Goal: Task Accomplishment & Management: Complete application form

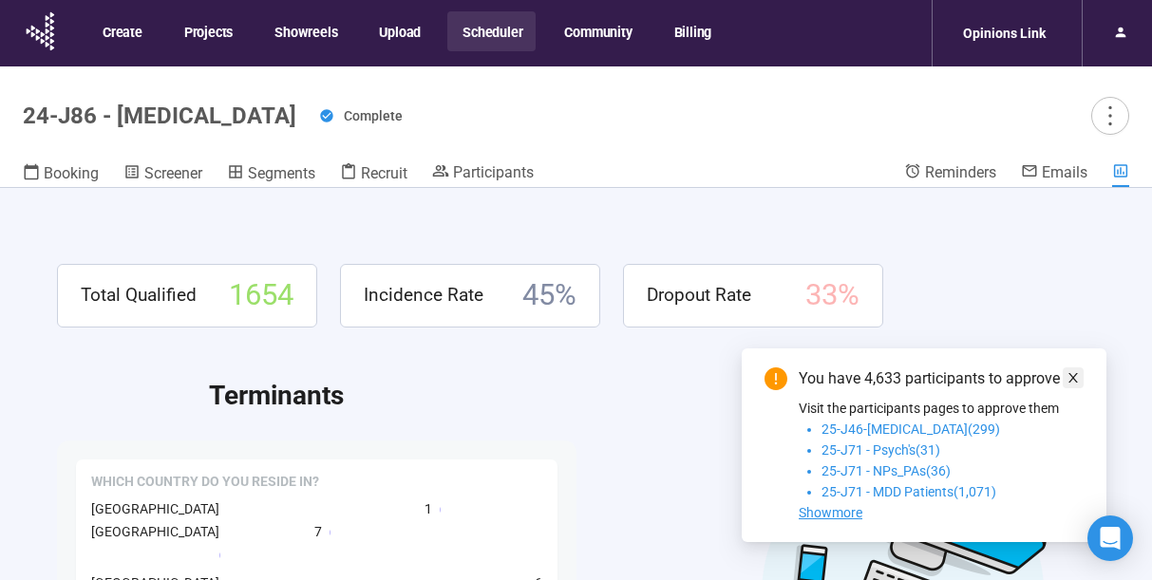
click at [1070, 367] on span at bounding box center [1072, 377] width 13 height 21
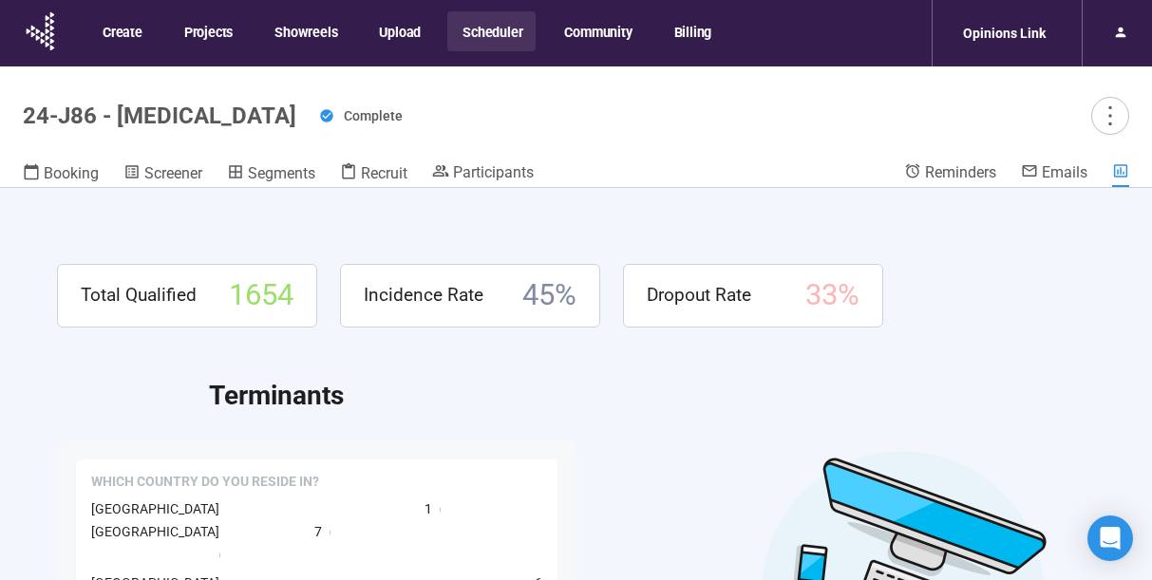
click at [490, 32] on button "Scheduler" at bounding box center [491, 31] width 88 height 40
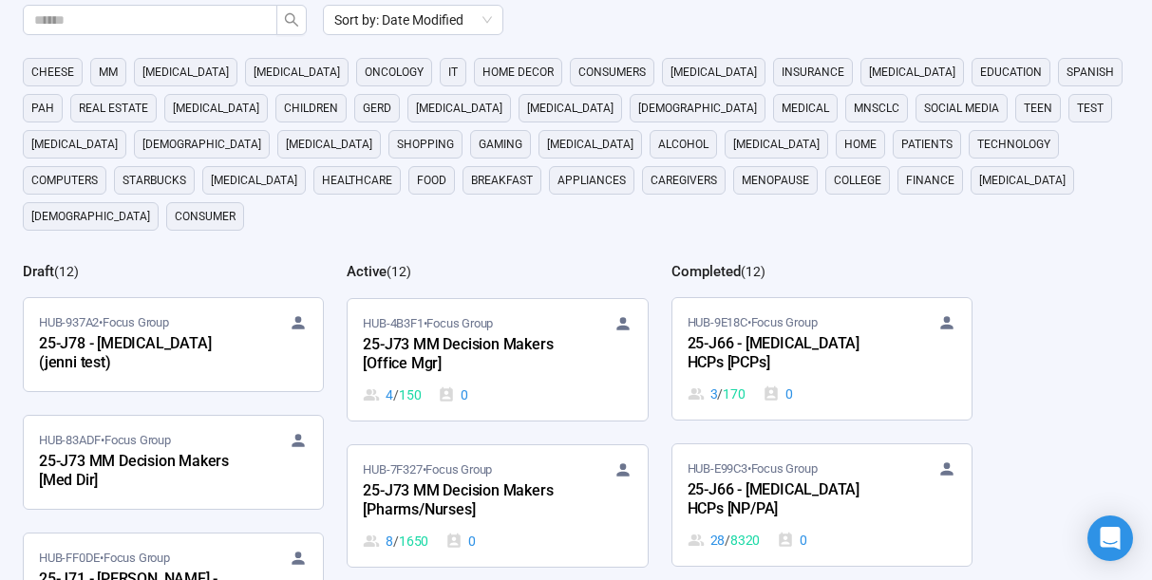
scroll to position [293, 0]
click at [458, 331] on div "25-J73 MM Decision Makers [Office Mgr]" at bounding box center [467, 353] width 209 height 44
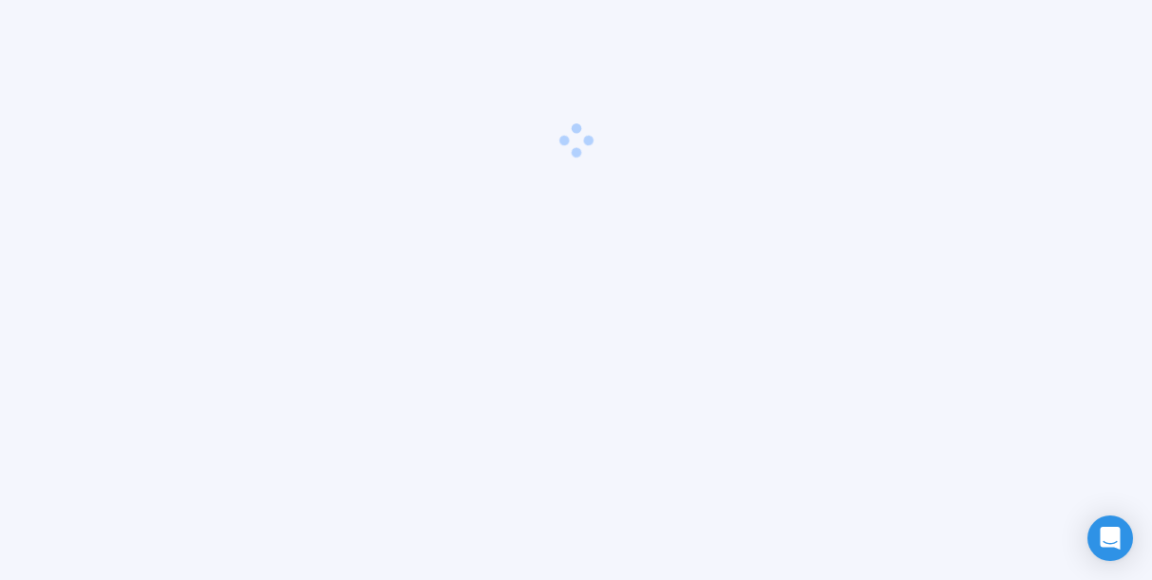
scroll to position [66, 0]
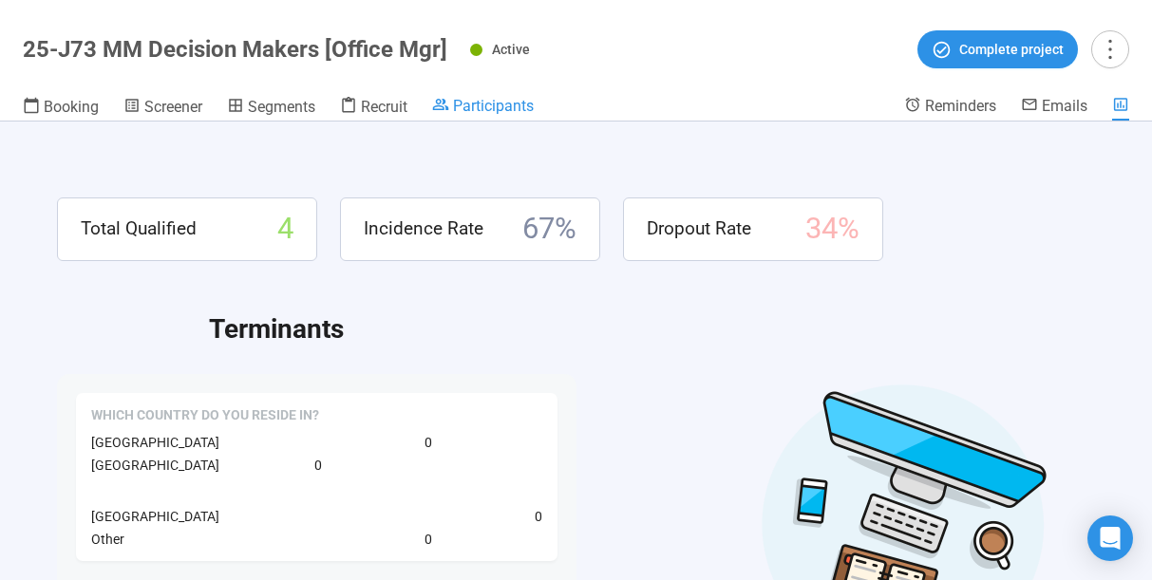
click at [489, 105] on span "Participants" at bounding box center [493, 106] width 81 height 18
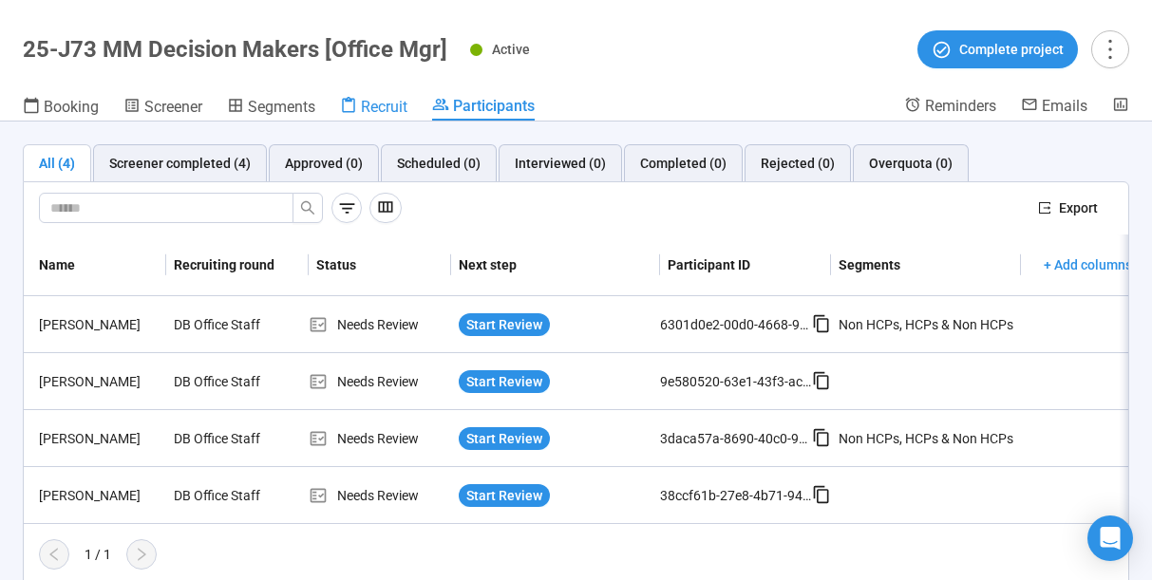
click at [382, 107] on span "Recruit" at bounding box center [384, 107] width 47 height 18
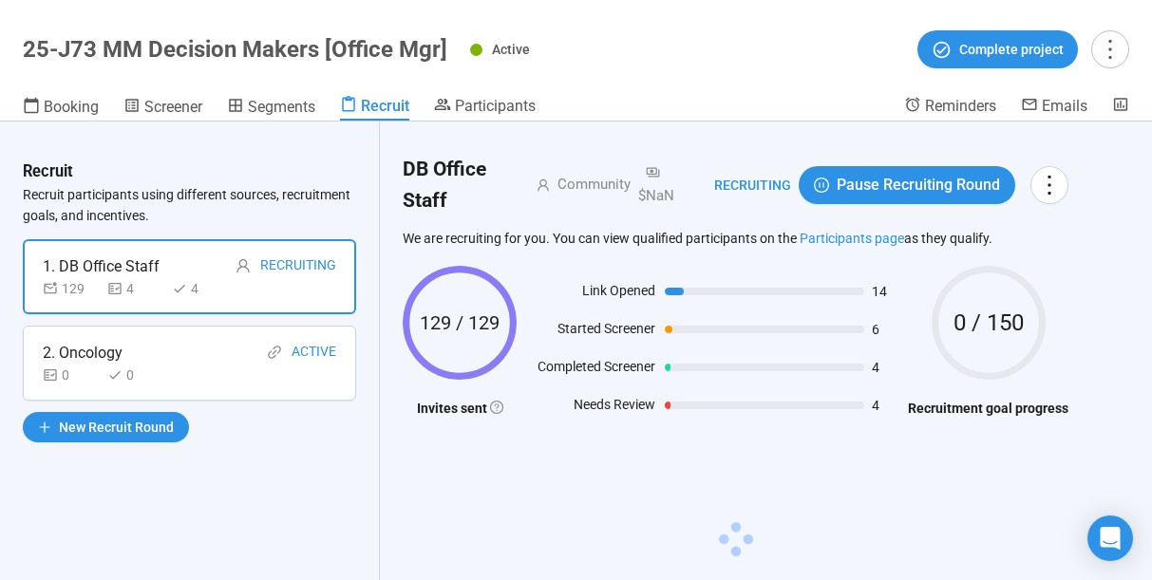
click at [228, 359] on div "2. Oncology Active" at bounding box center [189, 353] width 293 height 24
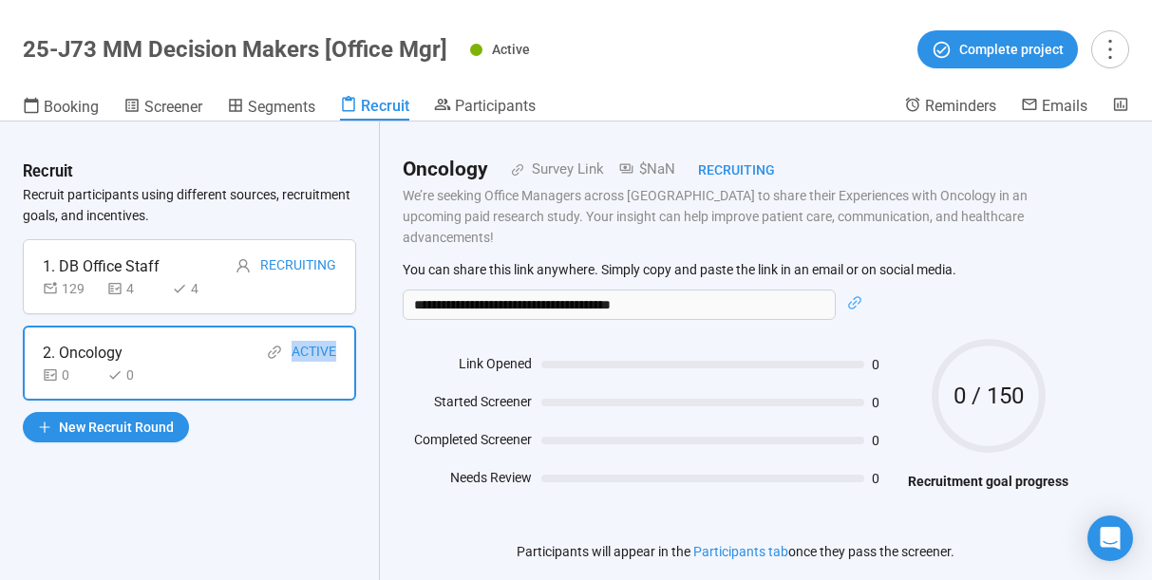
click at [233, 444] on div "Recruit Recruit participants using different sources, recruitment goals, and in…" at bounding box center [190, 351] width 380 height 459
click at [209, 259] on div "1. DB Office Staff Recruiting" at bounding box center [189, 266] width 293 height 24
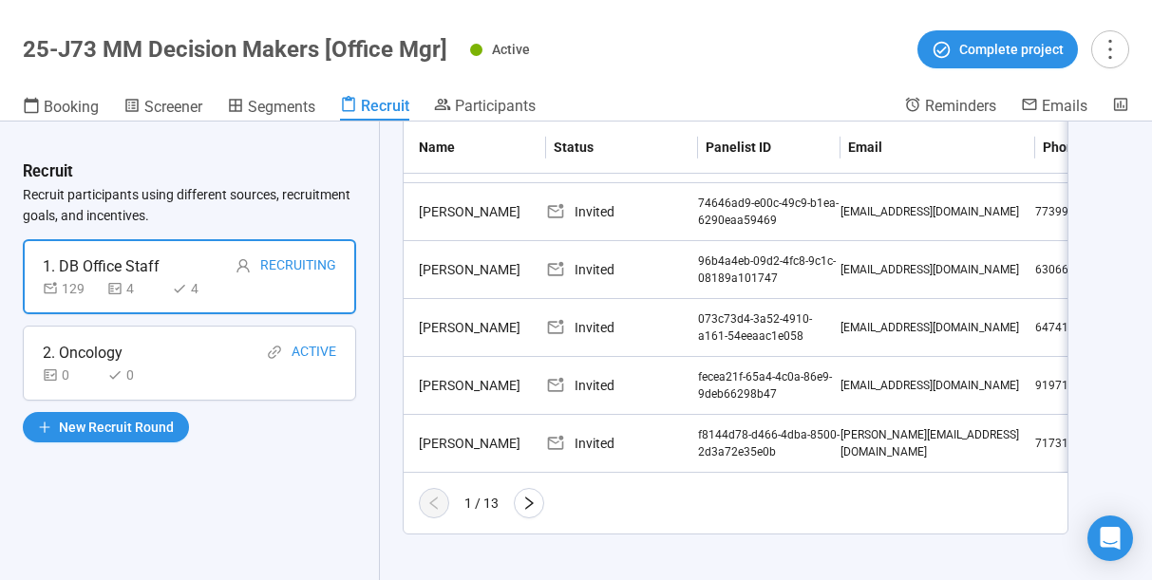
scroll to position [651, 0]
click at [525, 505] on icon "right" at bounding box center [528, 504] width 15 height 15
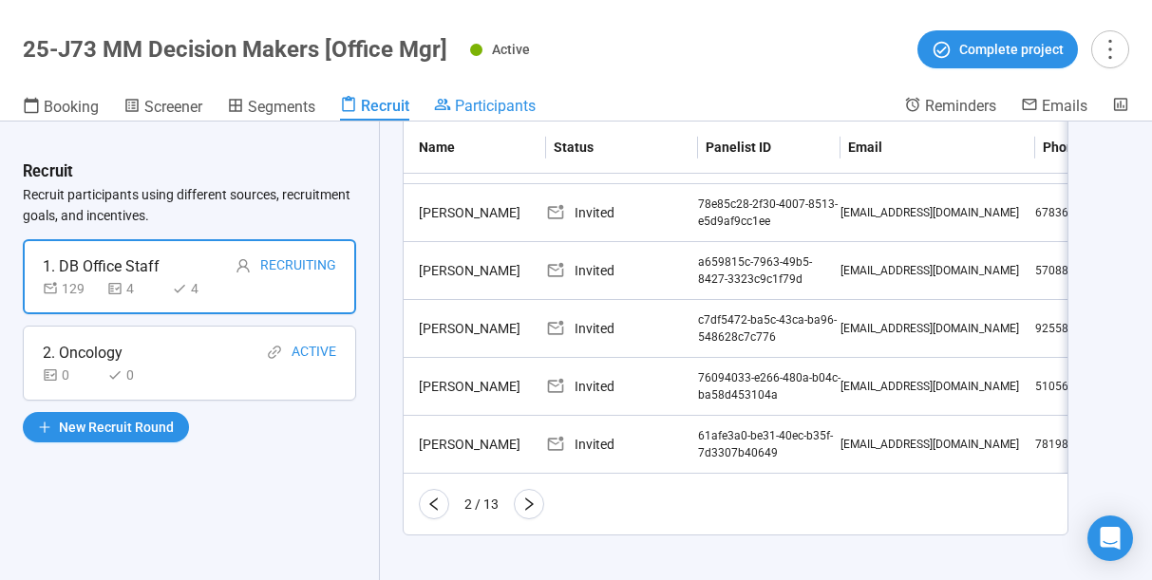
click at [495, 99] on span "Participants" at bounding box center [495, 106] width 81 height 18
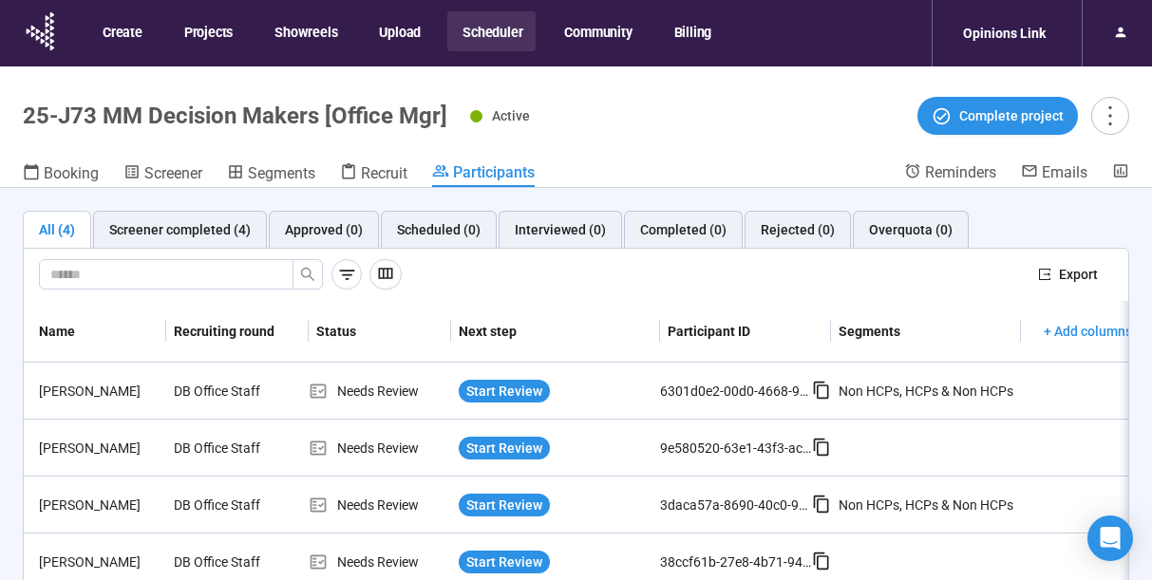
click at [497, 28] on button "Scheduler" at bounding box center [491, 31] width 88 height 40
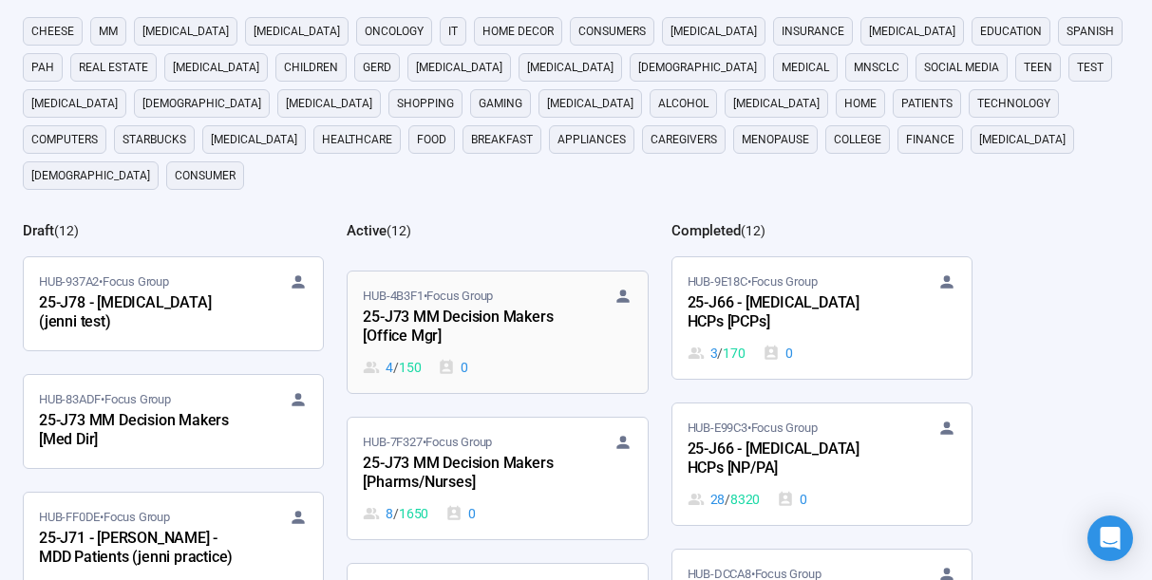
scroll to position [281, 0]
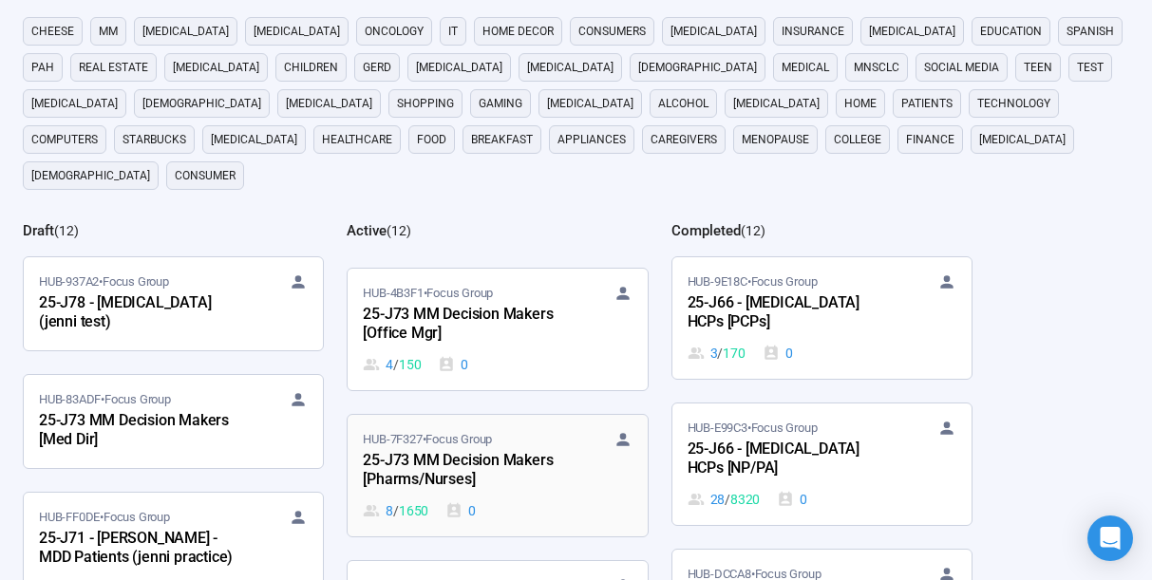
click at [436, 449] on div "25-J73 MM Decision Makers [Pharms/Nurses]" at bounding box center [467, 471] width 209 height 44
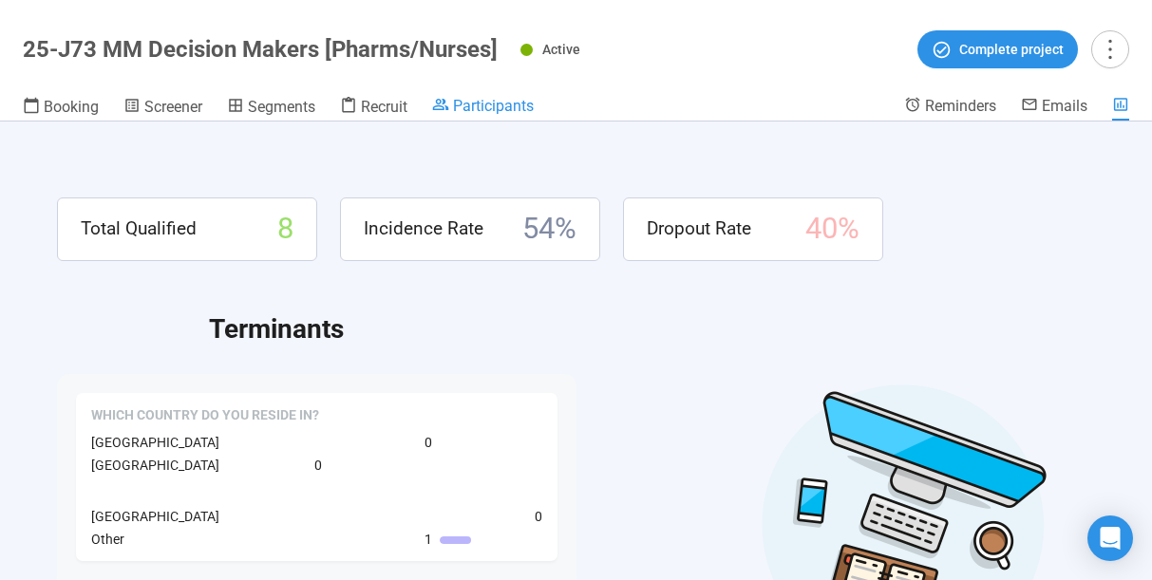
click at [477, 114] on link "Participants" at bounding box center [483, 107] width 102 height 23
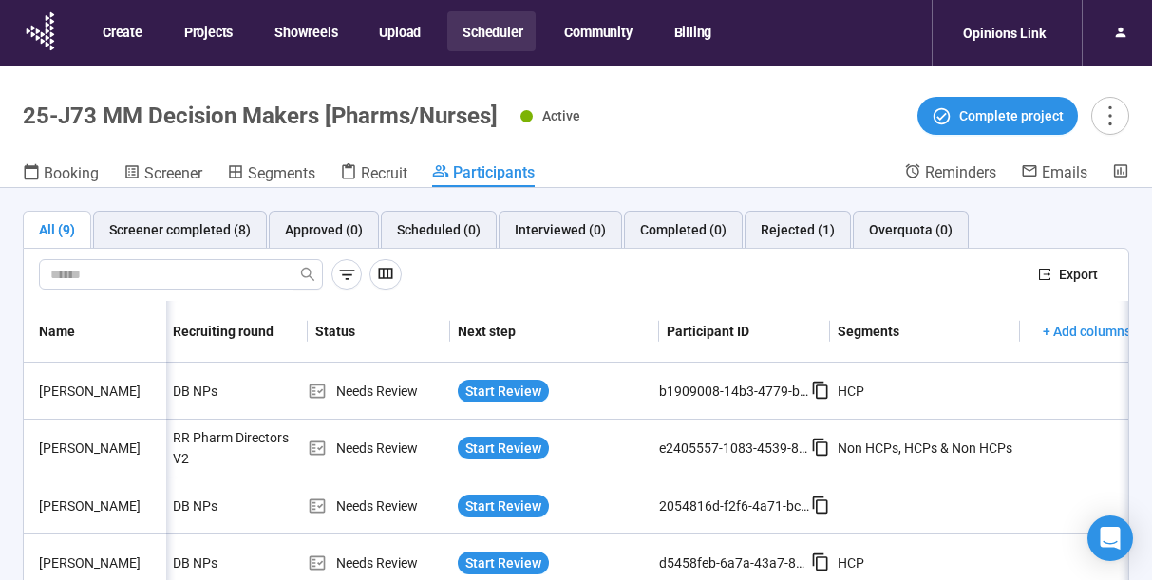
click at [510, 40] on button "Scheduler" at bounding box center [491, 31] width 88 height 40
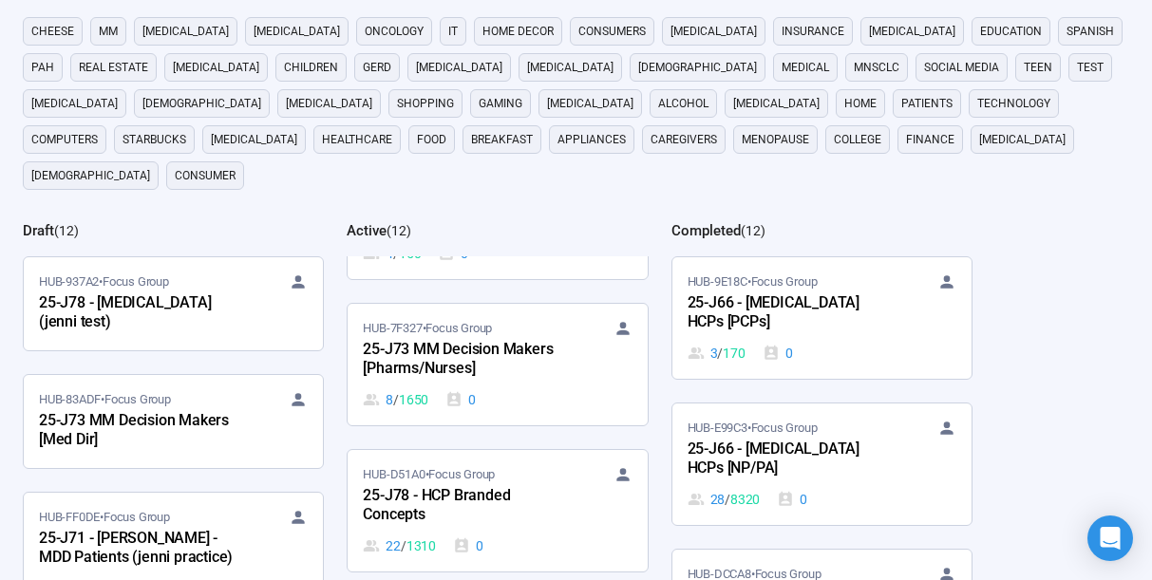
scroll to position [383, 0]
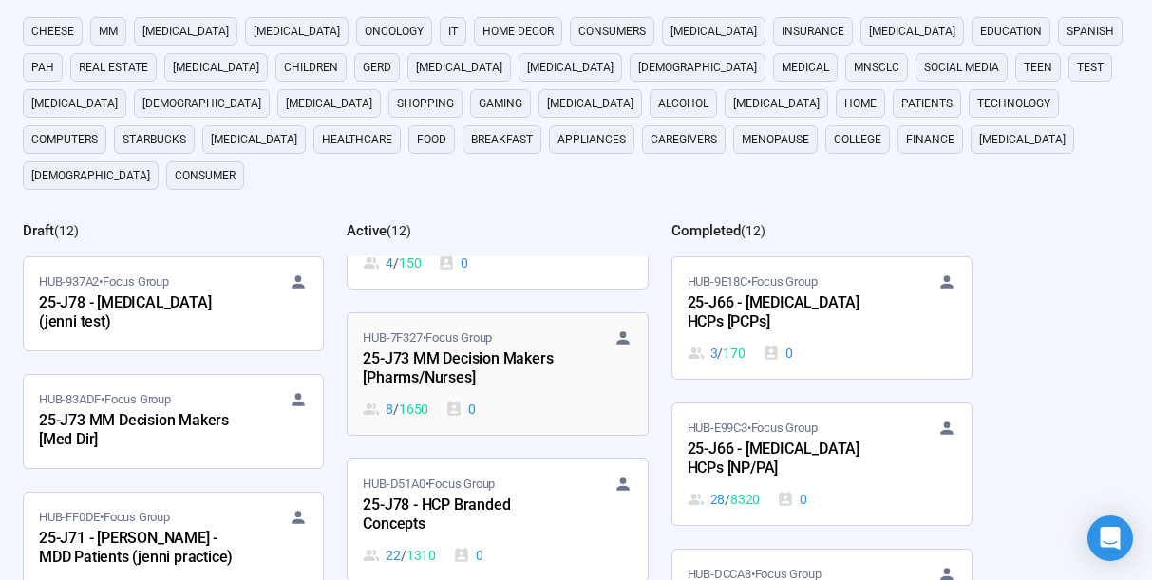
click at [472, 348] on div "25-J73 MM Decision Makers [Pharms/Nurses]" at bounding box center [467, 370] width 209 height 44
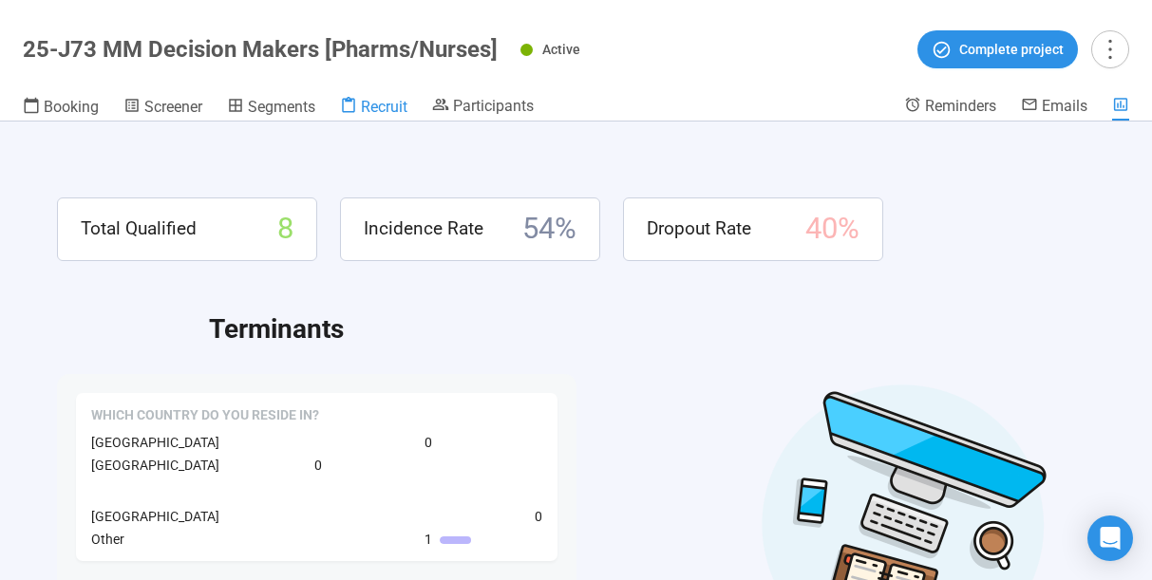
click at [376, 104] on span "Recruit" at bounding box center [384, 107] width 47 height 18
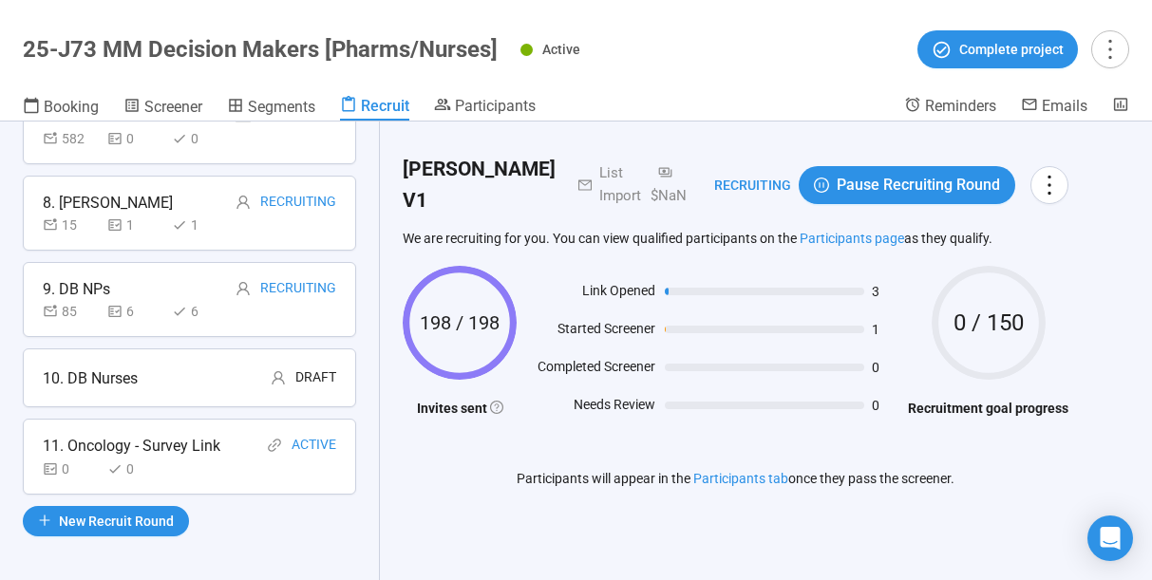
scroll to position [670, 0]
click at [163, 517] on span "New Recruit Round" at bounding box center [116, 520] width 115 height 21
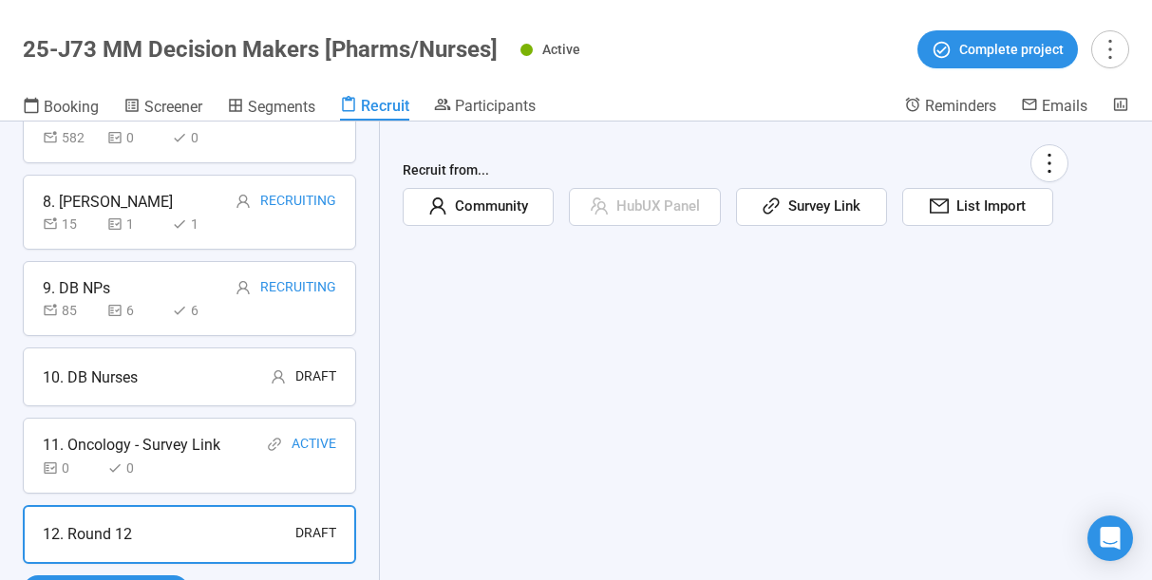
click at [484, 216] on span "Community" at bounding box center [487, 207] width 81 height 23
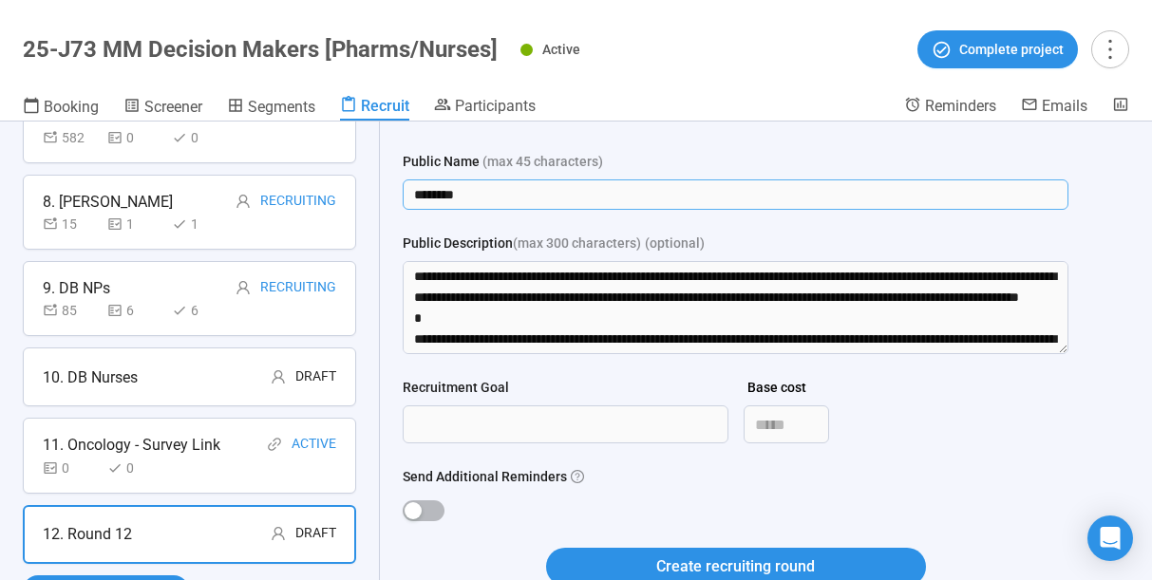
scroll to position [157, 0]
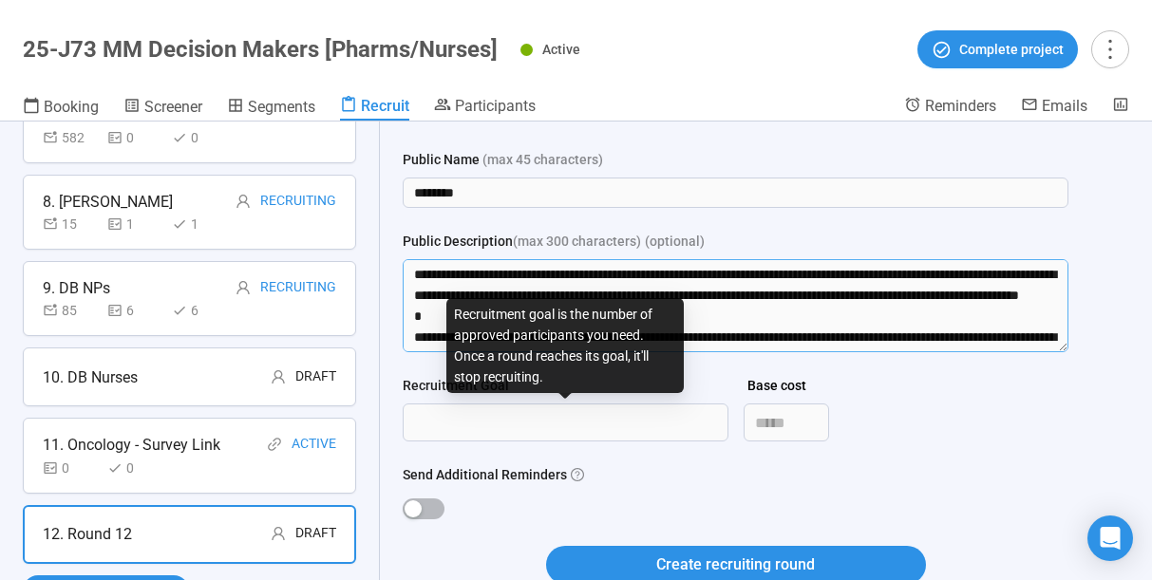
drag, startPoint x: 418, startPoint y: 334, endPoint x: 448, endPoint y: 442, distance: 111.5
click at [448, 442] on form "Public Name (max 45 characters) ******** Public Description (max 300 characters…" at bounding box center [736, 378] width 666 height 458
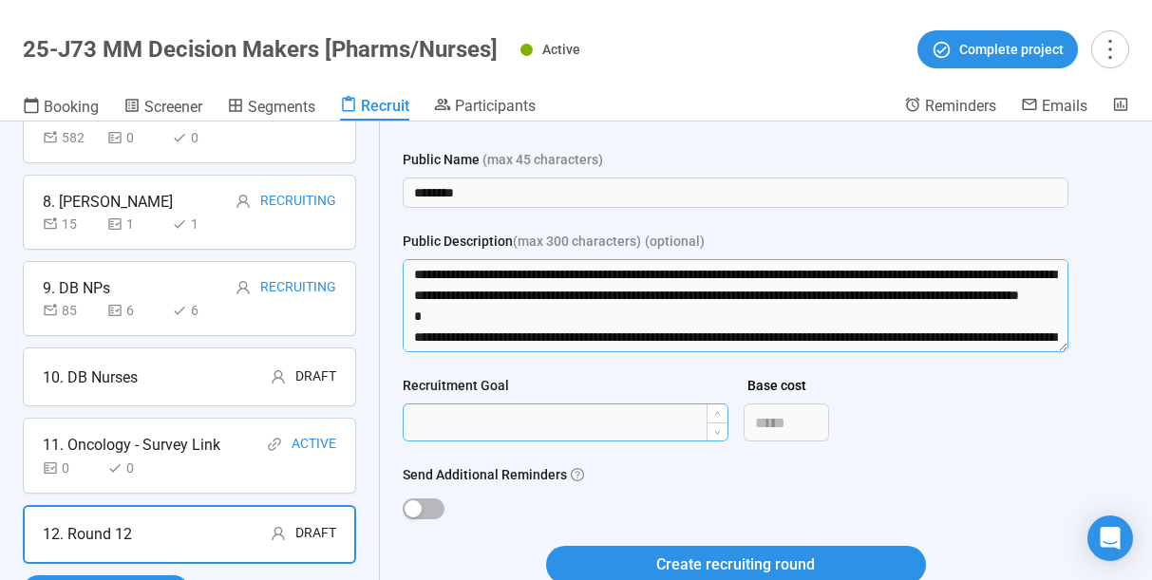
type textarea "**********"
click at [485, 409] on input "Recruitment Goal" at bounding box center [566, 422] width 324 height 36
type input "***"
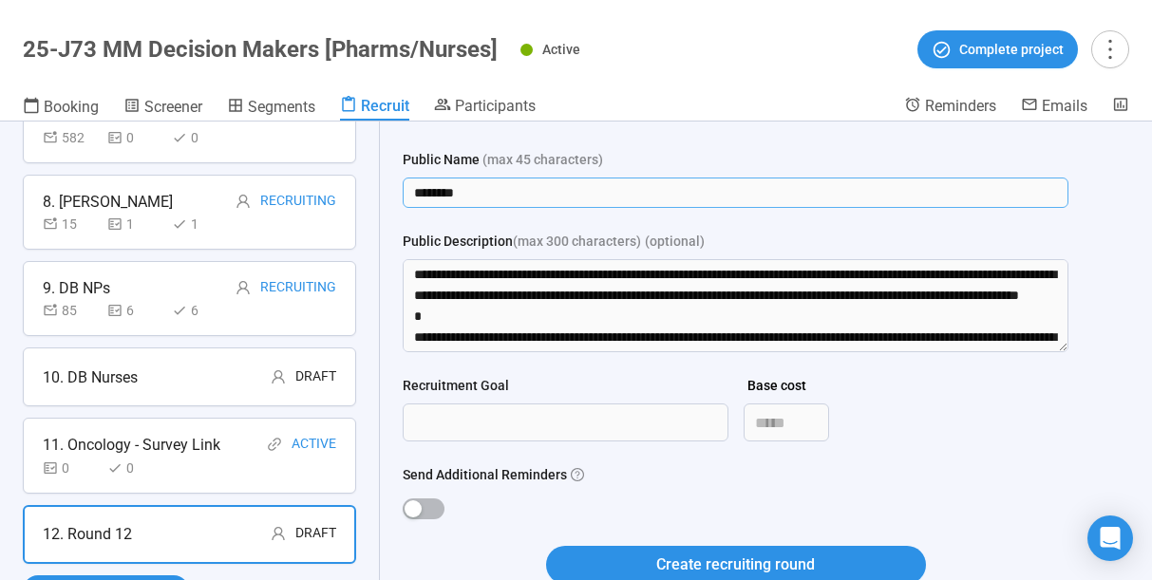
drag, startPoint x: 486, startPoint y: 188, endPoint x: 394, endPoint y: 190, distance: 92.1
click at [394, 190] on div "Recruit from... Community HubUX Panel Survey Link List Import Launch your study…" at bounding box center [735, 308] width 711 height 687
type input "*"
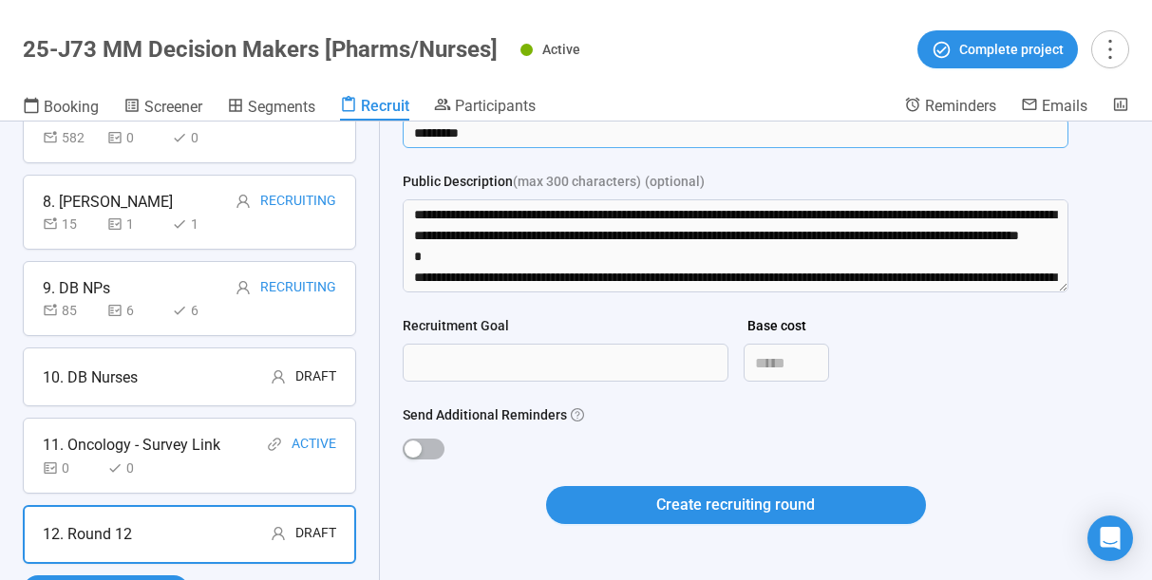
scroll to position [229, 0]
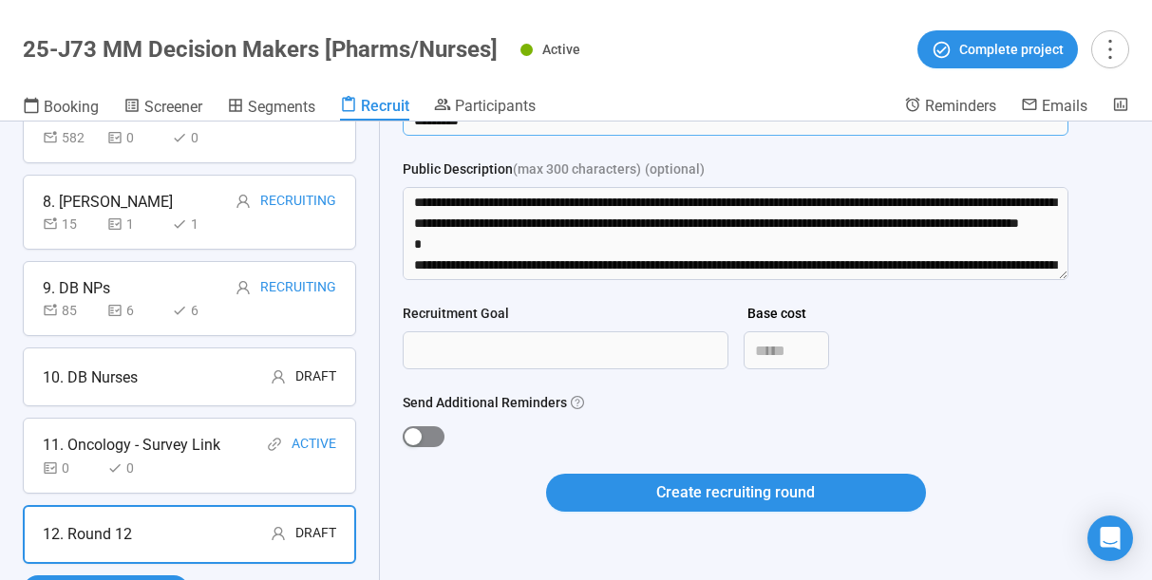
type input "*********"
click at [412, 439] on div "button" at bounding box center [412, 436] width 17 height 17
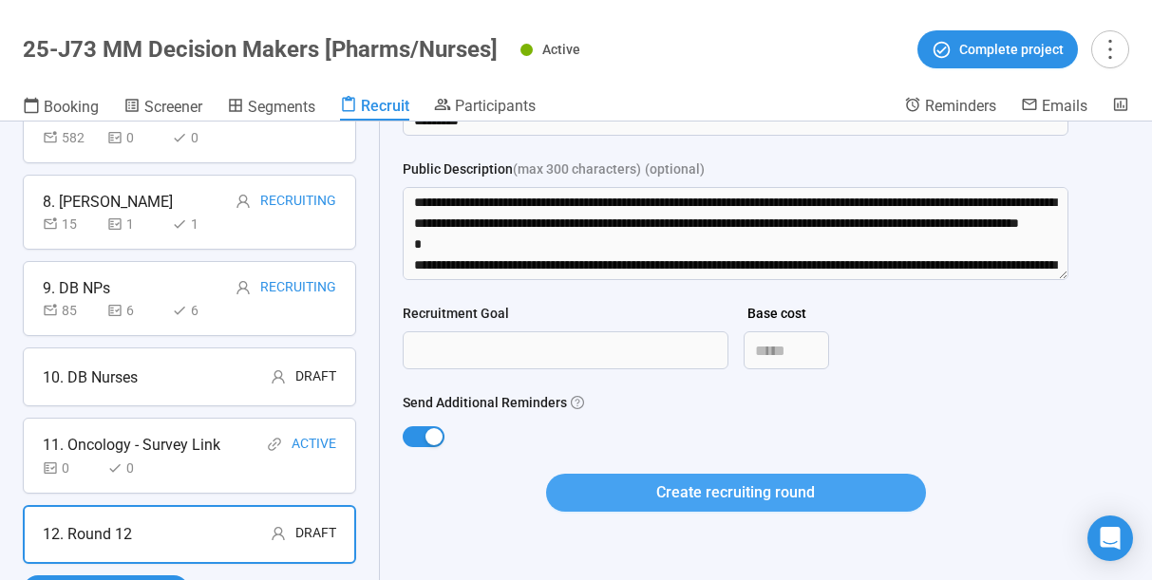
click at [638, 495] on button "Create recruiting round" at bounding box center [736, 493] width 380 height 38
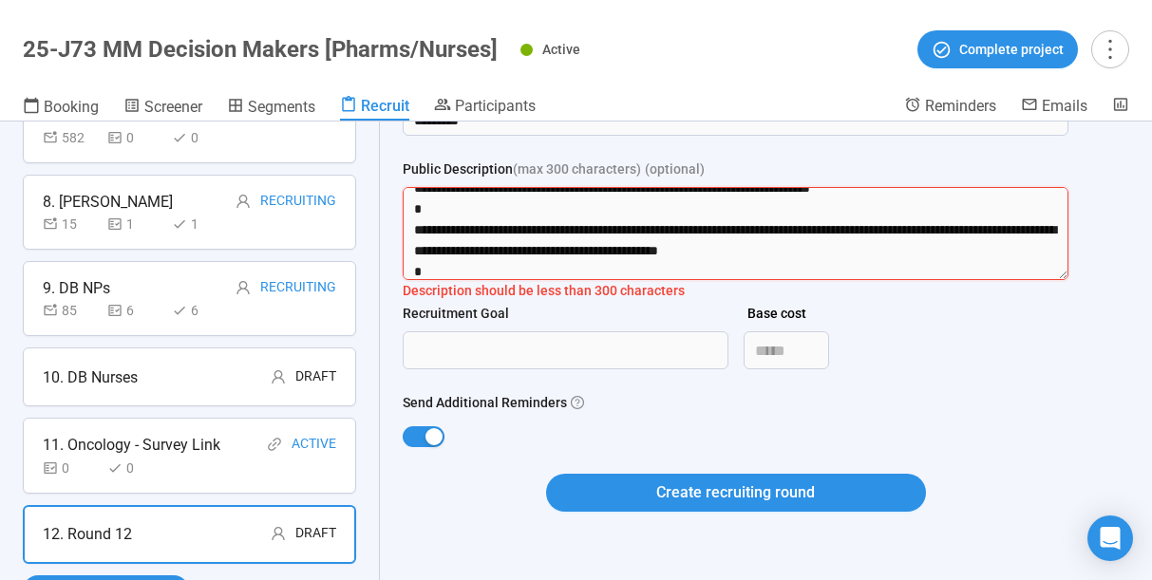
scroll to position [334, 0]
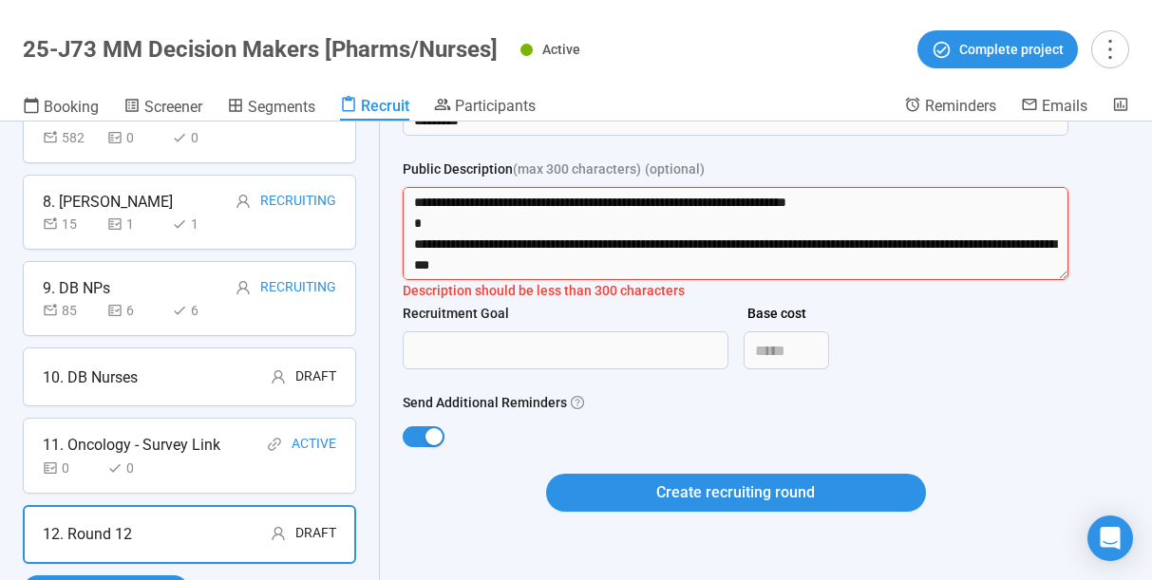
drag, startPoint x: 650, startPoint y: 256, endPoint x: 667, endPoint y: 323, distance: 68.6
click at [667, 323] on form "Public Name (max 45 characters) ********* Public Description (max 300 character…" at bounding box center [736, 306] width 666 height 458
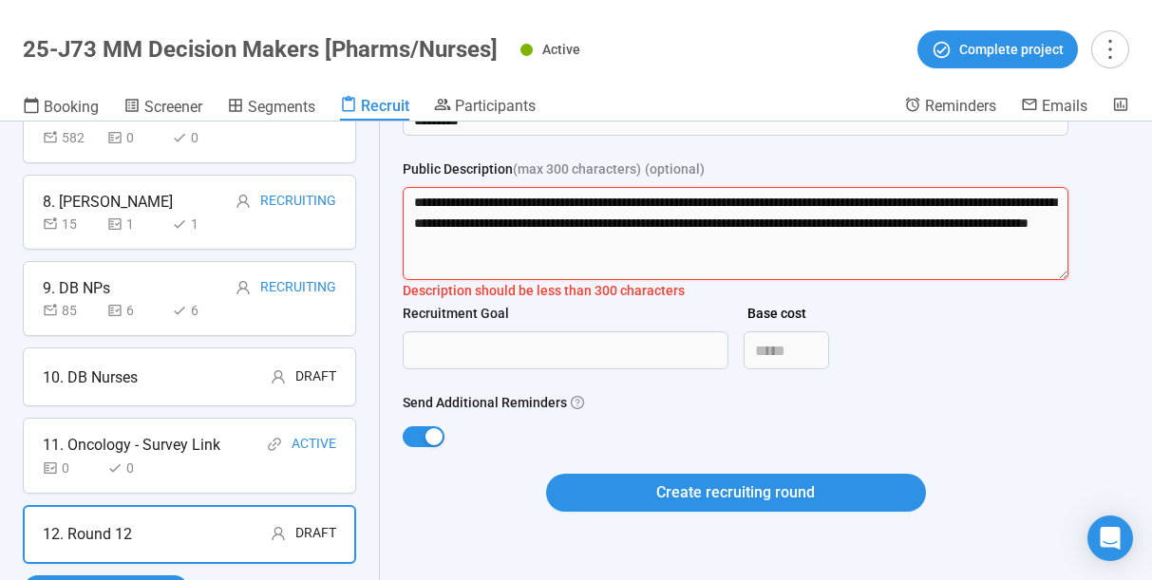
scroll to position [0, 0]
type textarea "**********"
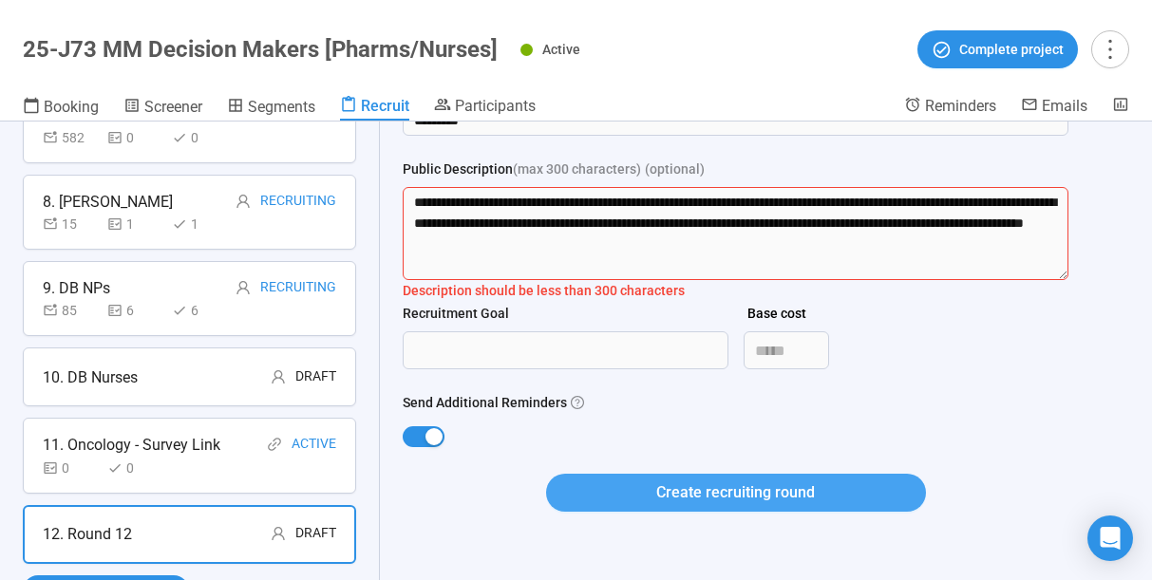
click at [727, 492] on span "Create recruiting round" at bounding box center [735, 492] width 159 height 24
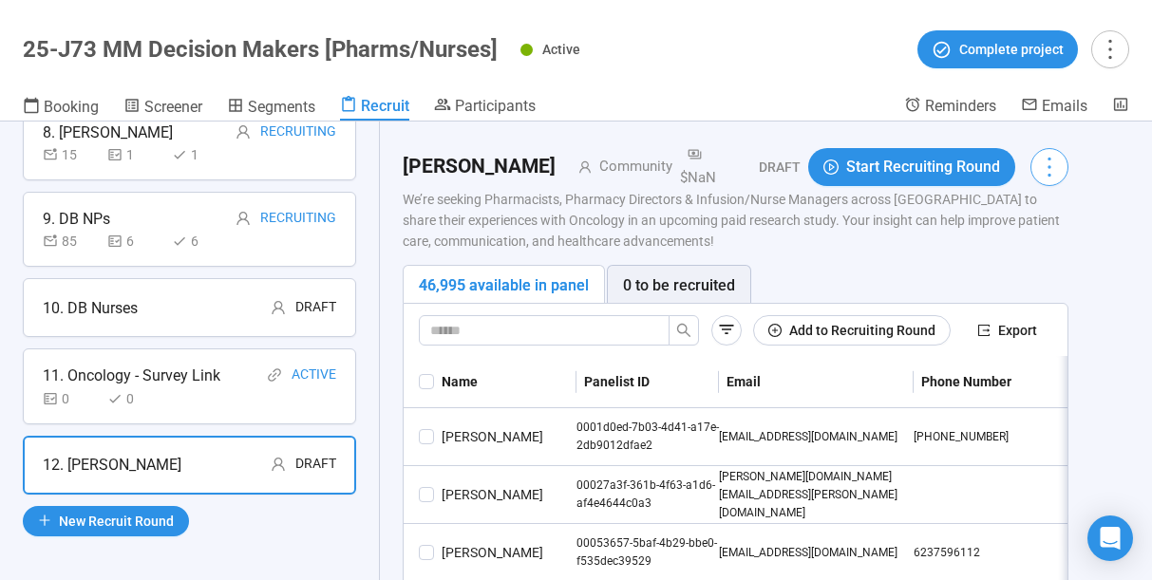
click at [1052, 166] on icon "more" at bounding box center [1049, 167] width 26 height 26
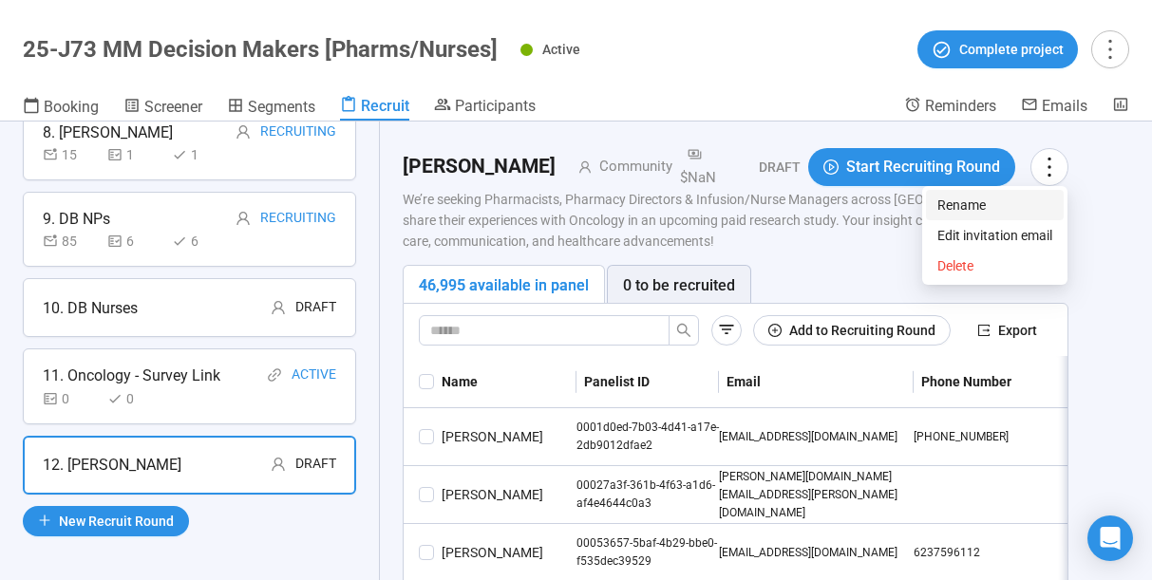
click at [959, 210] on span "Rename" at bounding box center [994, 205] width 115 height 21
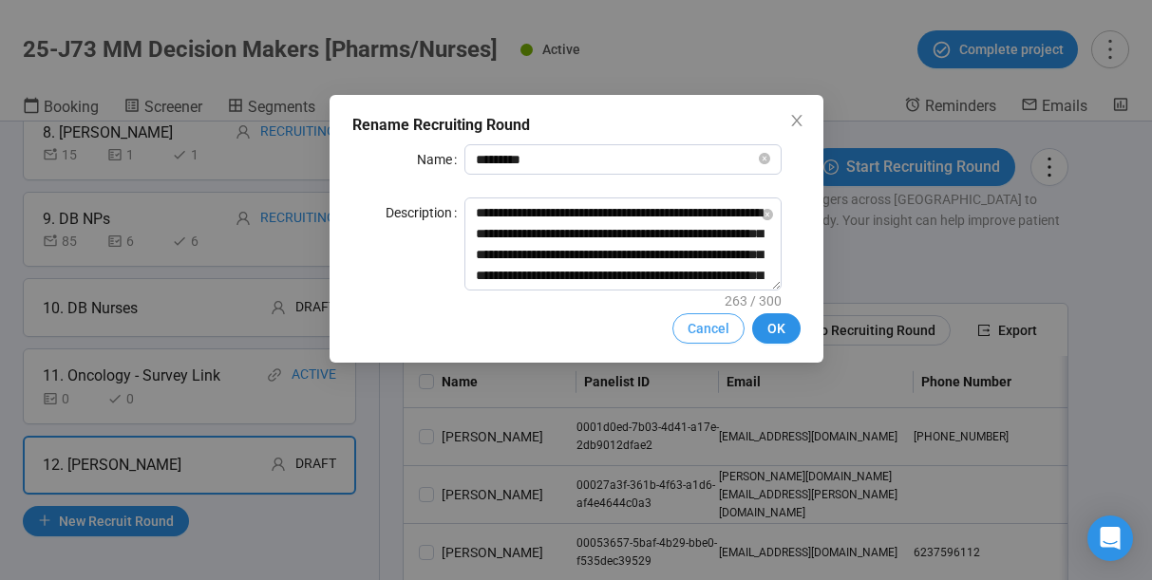
click at [702, 327] on span "Cancel" at bounding box center [708, 328] width 42 height 21
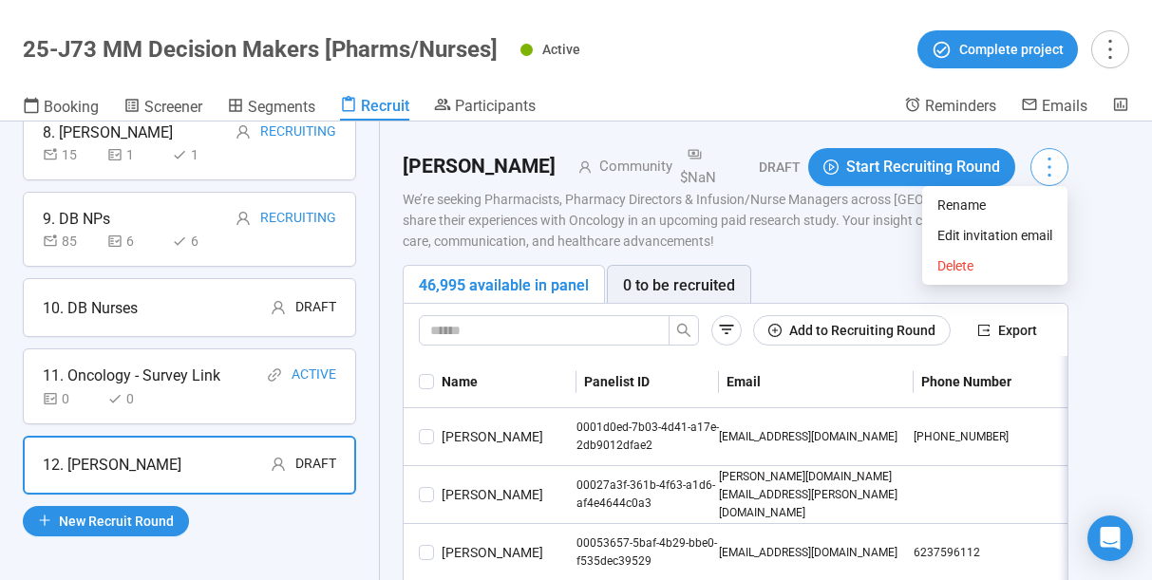
click at [1051, 172] on icon "more" at bounding box center [1049, 167] width 26 height 26
click at [982, 263] on span "Delete" at bounding box center [994, 265] width 115 height 21
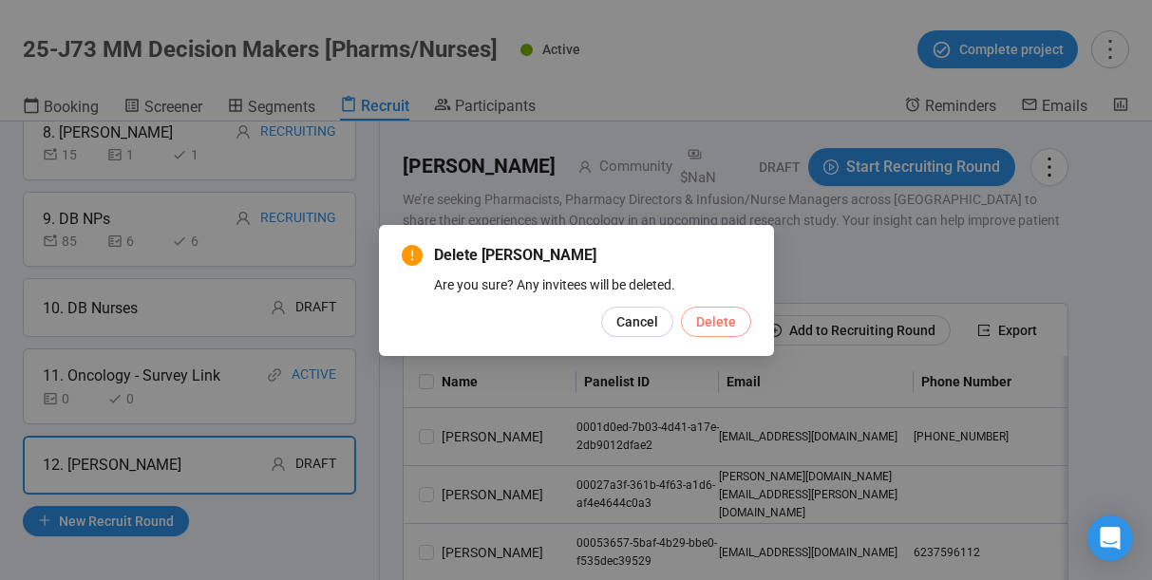
click at [693, 320] on button "Delete" at bounding box center [716, 322] width 70 height 30
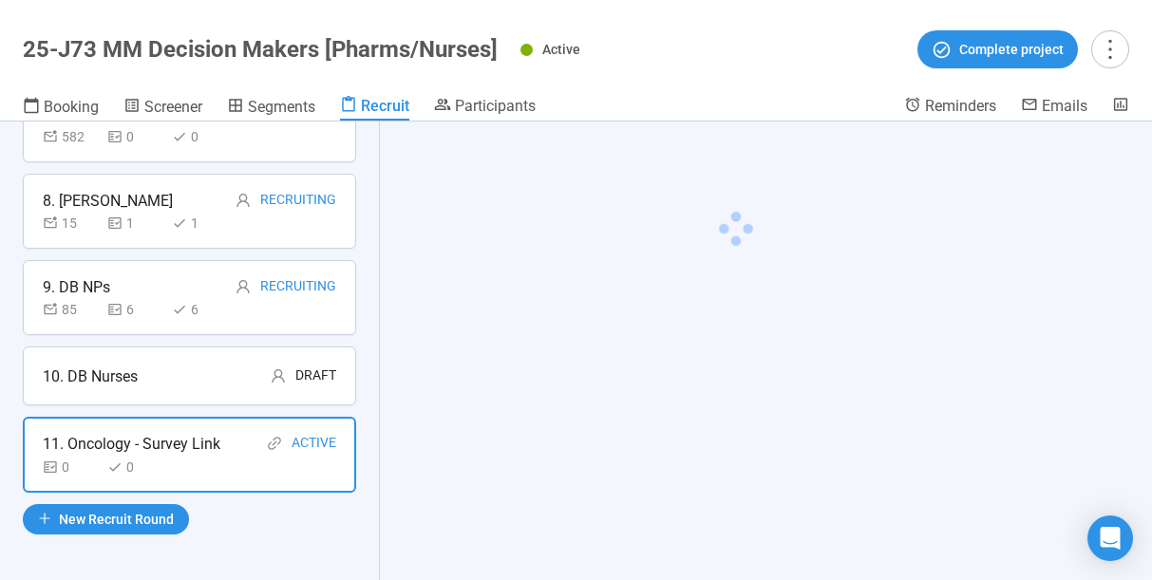
scroll to position [670, 0]
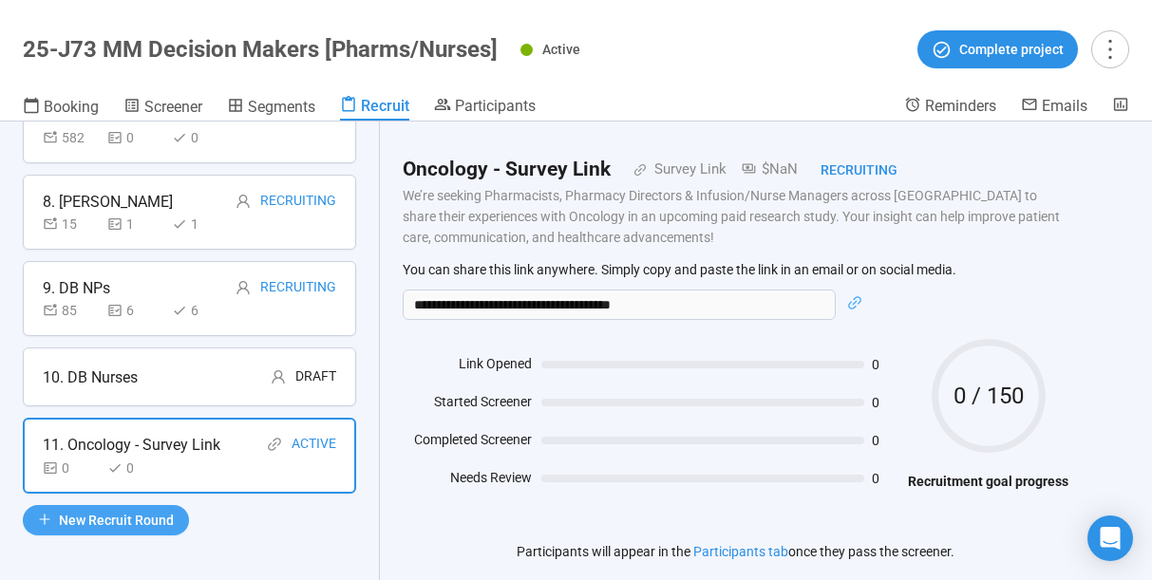
click at [136, 523] on span "New Recruit Round" at bounding box center [116, 520] width 115 height 21
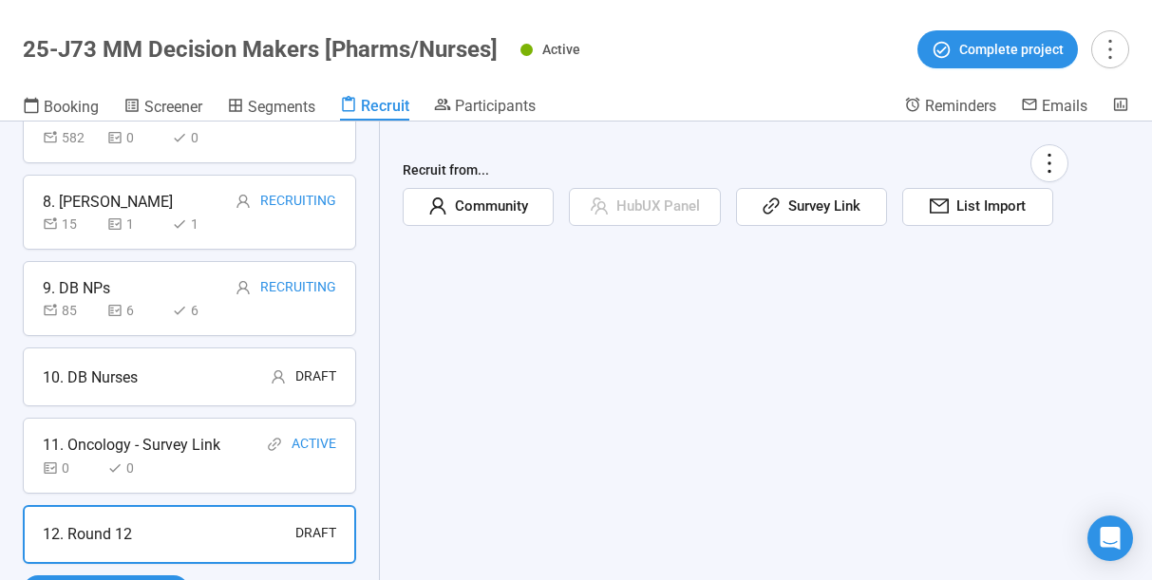
click at [935, 225] on div "List Import" at bounding box center [977, 207] width 151 height 38
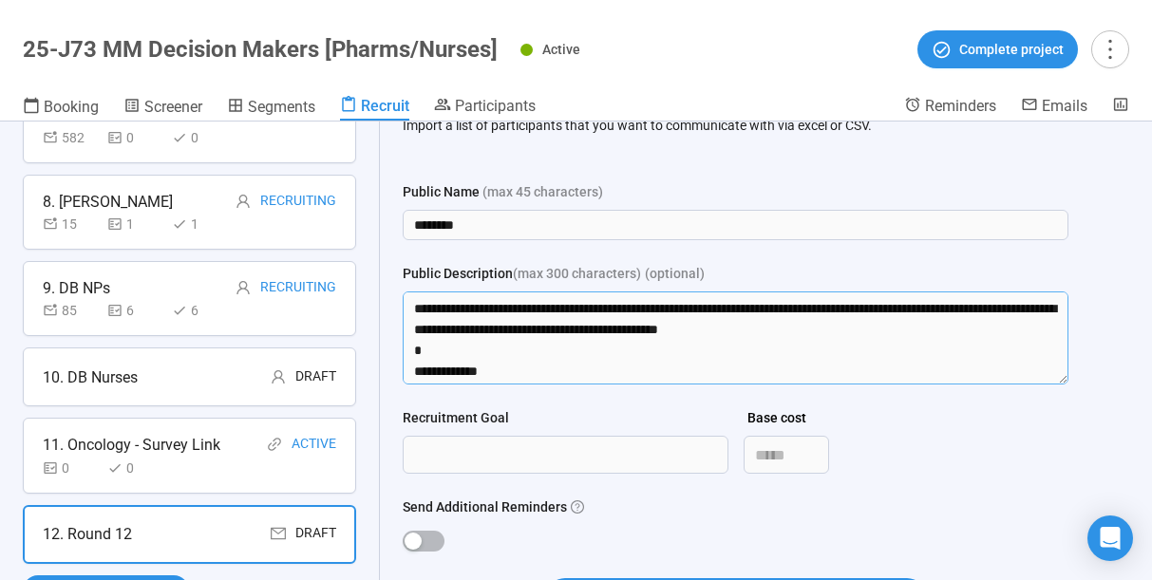
scroll to position [439, 0]
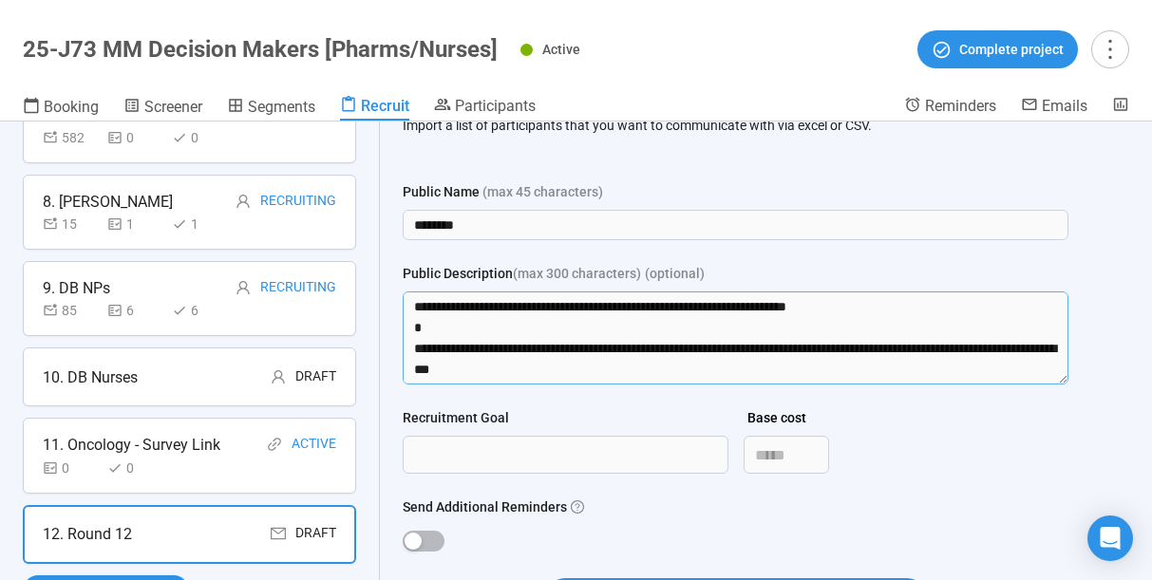
drag, startPoint x: 423, startPoint y: 375, endPoint x: 455, endPoint y: 420, distance: 55.1
click at [455, 420] on form "Public Name (max 45 characters) ******** Public Description (max 300 characters…" at bounding box center [736, 410] width 666 height 458
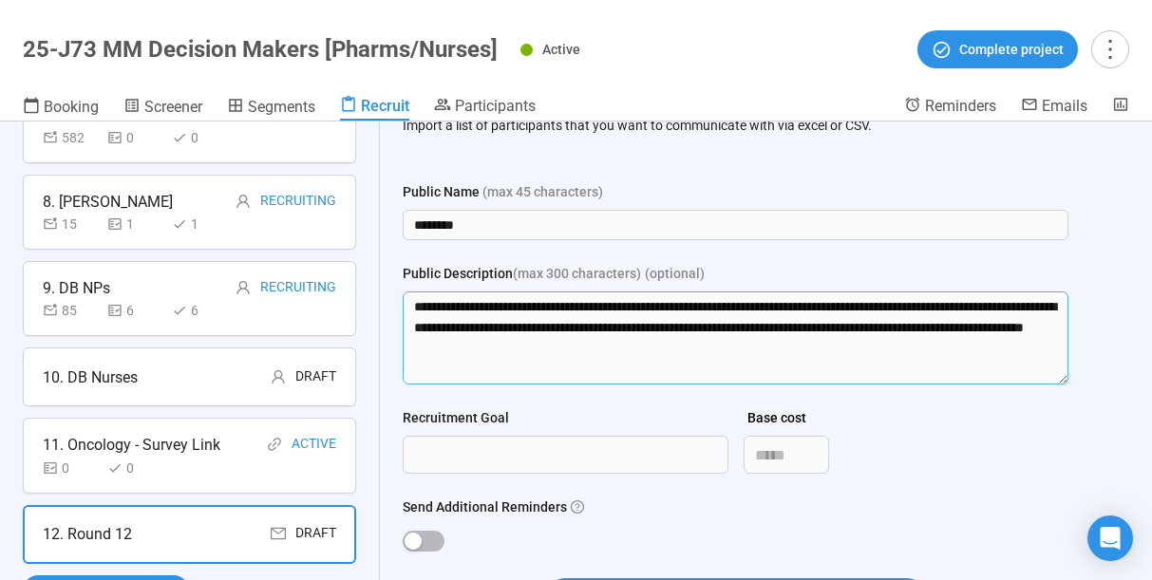
scroll to position [0, 0]
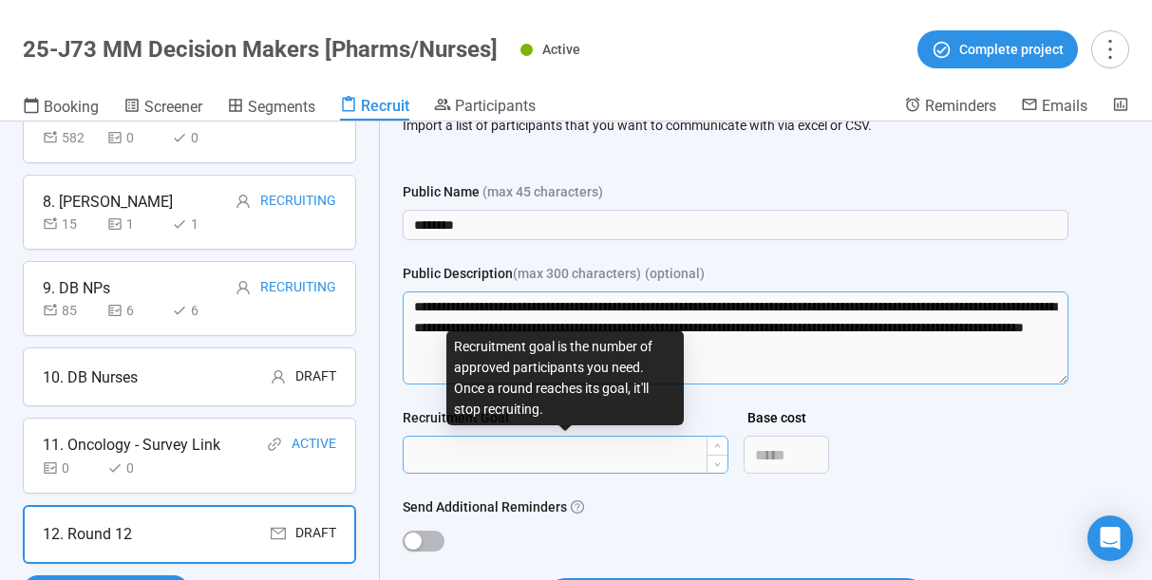
type textarea "**********"
click at [471, 456] on input "Recruitment Goal" at bounding box center [566, 455] width 324 height 36
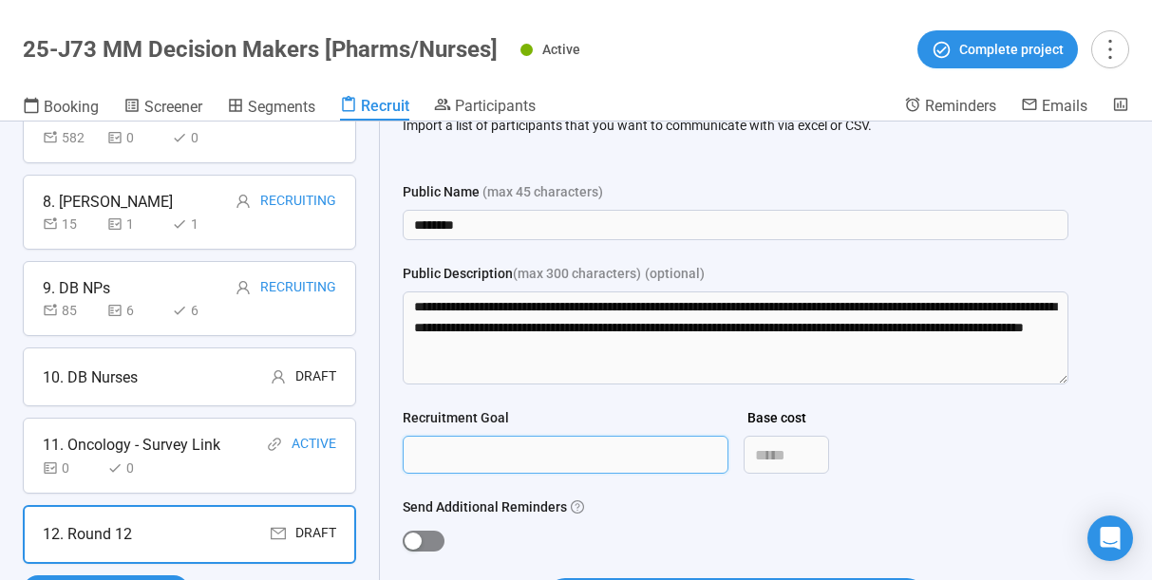
type input "***"
click at [415, 542] on div "button" at bounding box center [412, 541] width 17 height 17
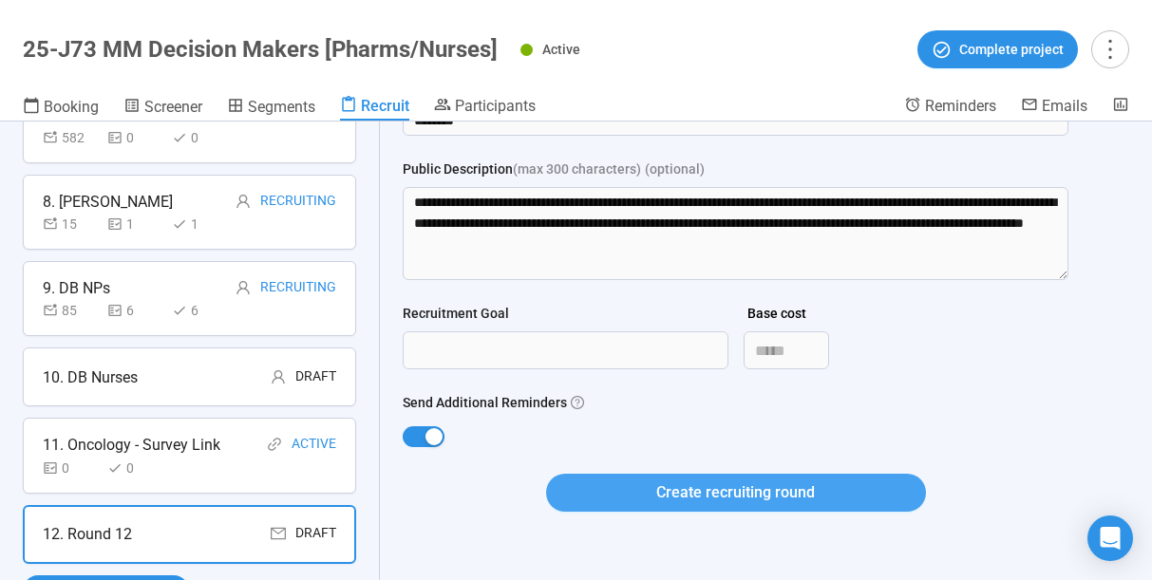
click at [667, 492] on span "Create recruiting round" at bounding box center [735, 492] width 159 height 24
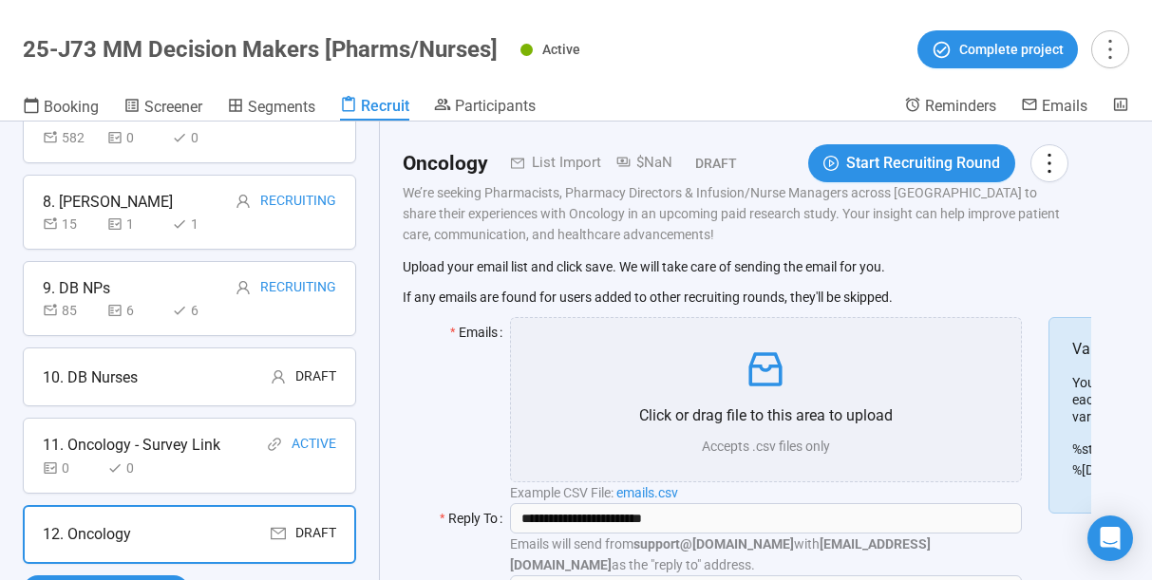
scroll to position [4, 0]
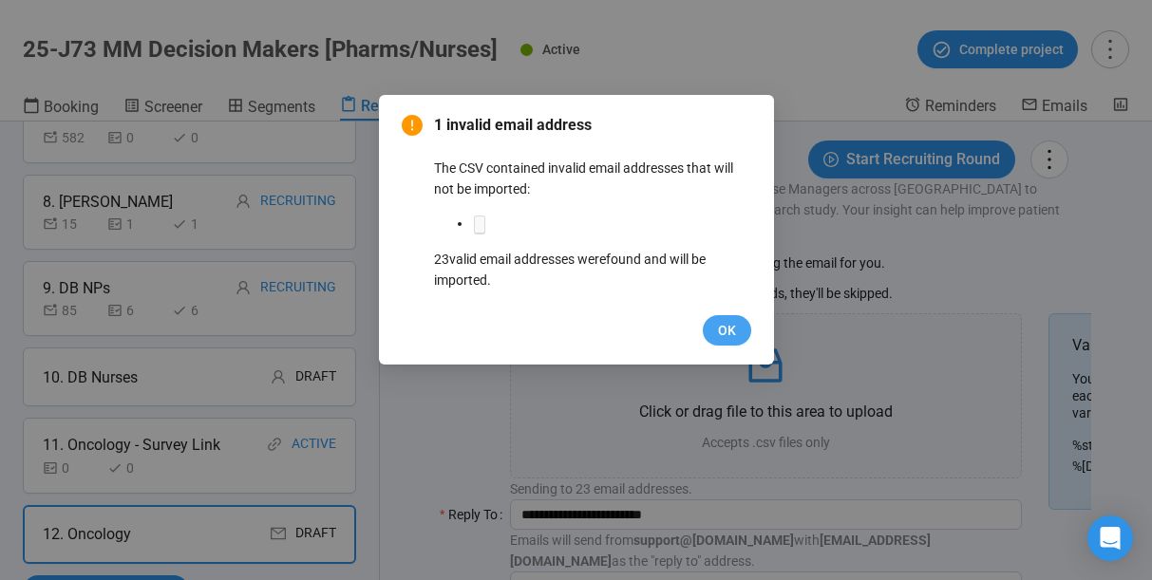
click at [722, 329] on span "OK" at bounding box center [727, 330] width 18 height 21
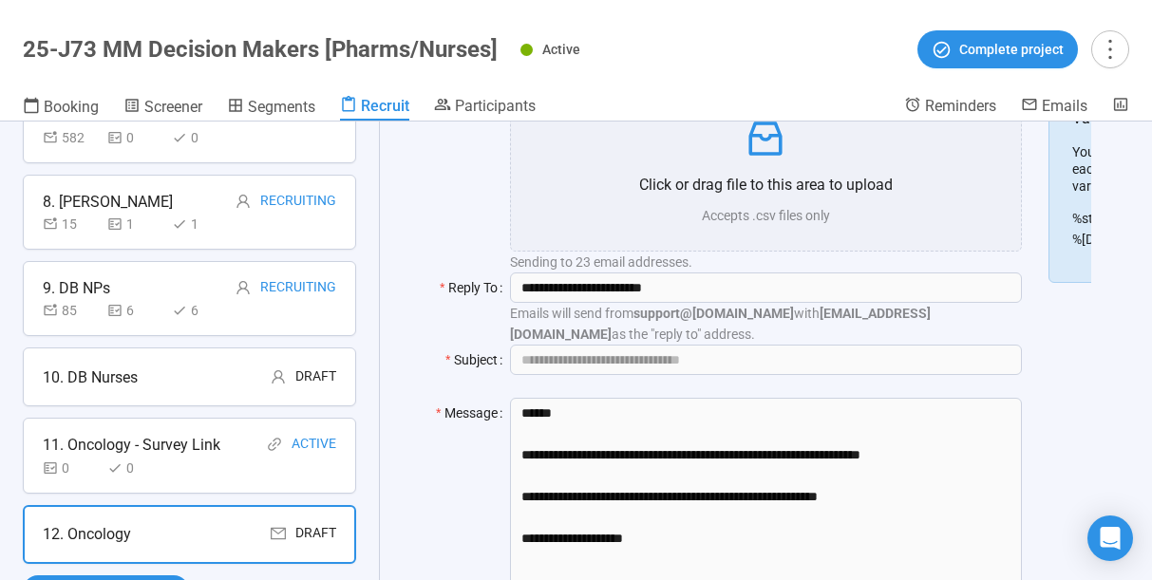
scroll to position [272, 0]
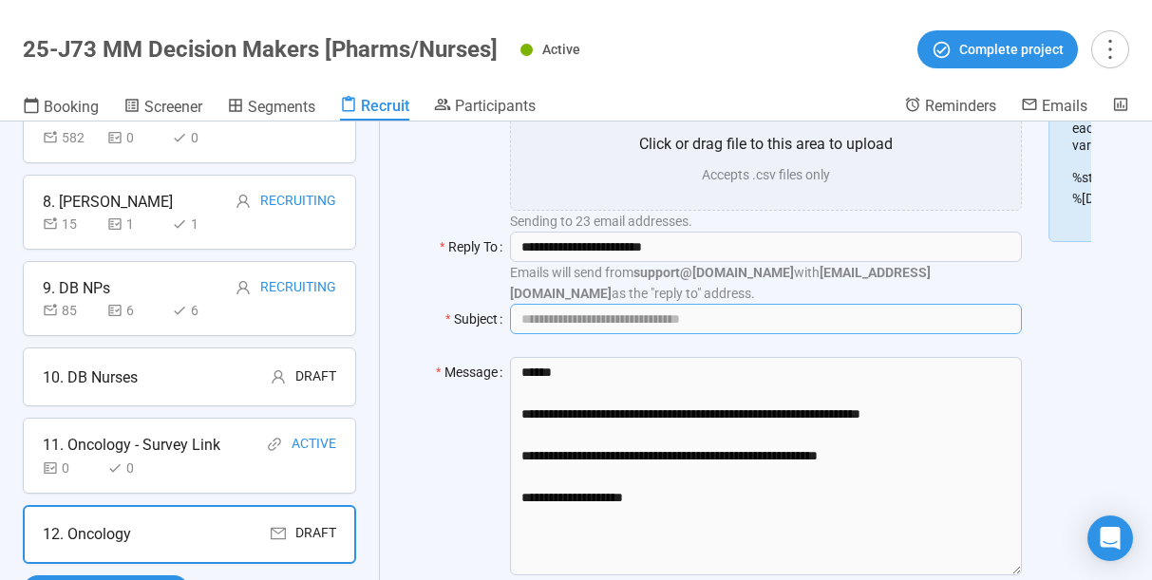
click at [536, 326] on input "Subject" at bounding box center [765, 319] width 511 height 30
click at [457, 362] on label "Message" at bounding box center [473, 372] width 74 height 30
click at [510, 362] on textarea "**********" at bounding box center [765, 466] width 511 height 218
click at [646, 326] on input "Subject" at bounding box center [765, 319] width 511 height 30
paste input "**********"
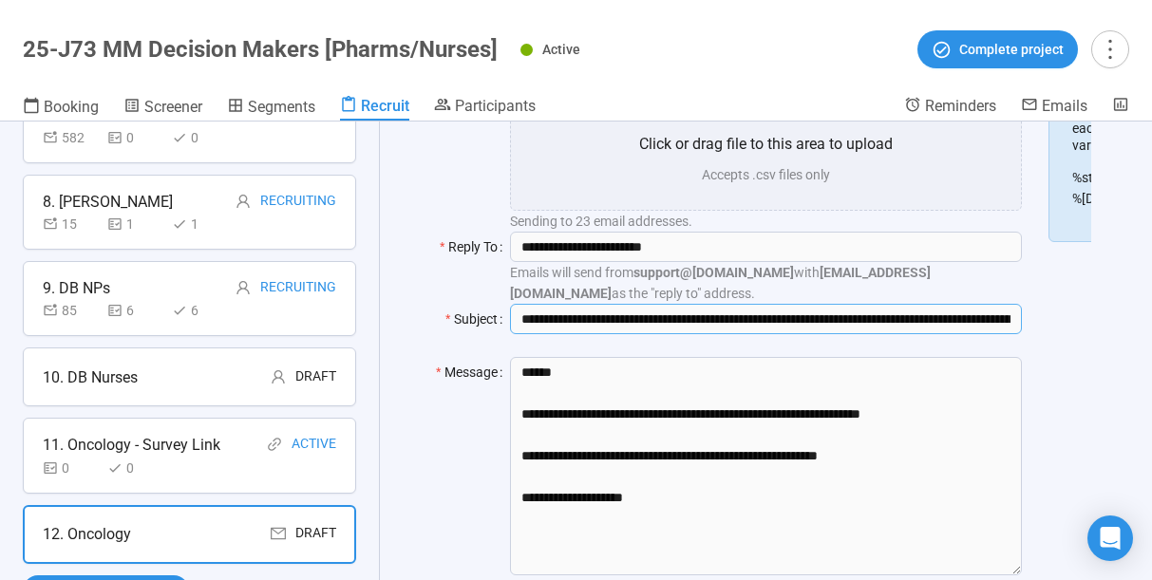
scroll to position [0, 274]
type input "**********"
drag, startPoint x: 885, startPoint y: 455, endPoint x: 517, endPoint y: 408, distance: 370.4
click at [517, 408] on textarea "**********" at bounding box center [765, 466] width 511 height 218
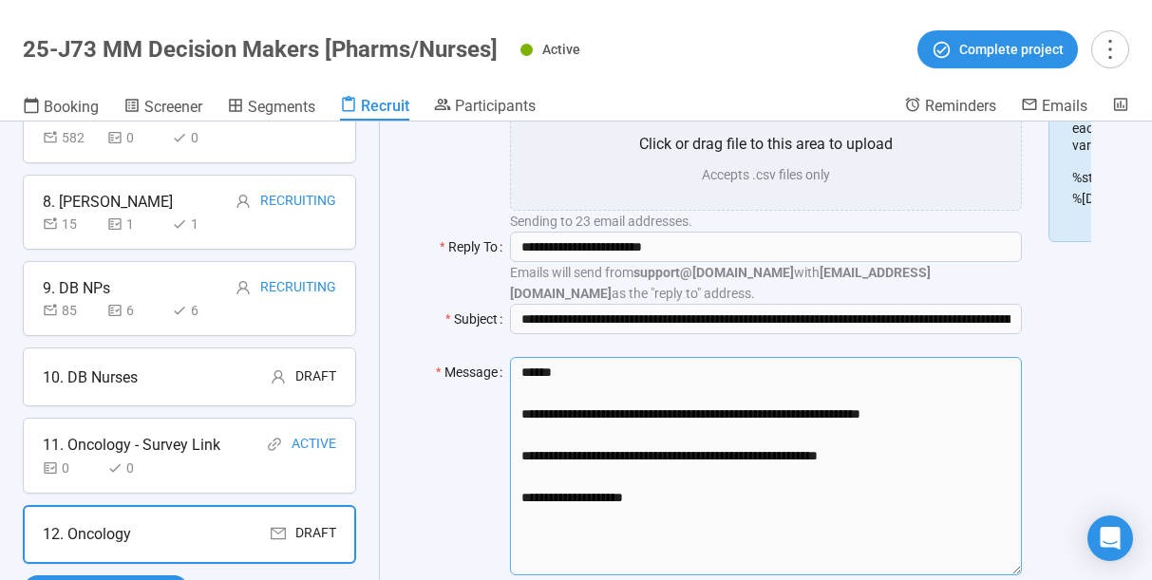
paste textarea "**********"
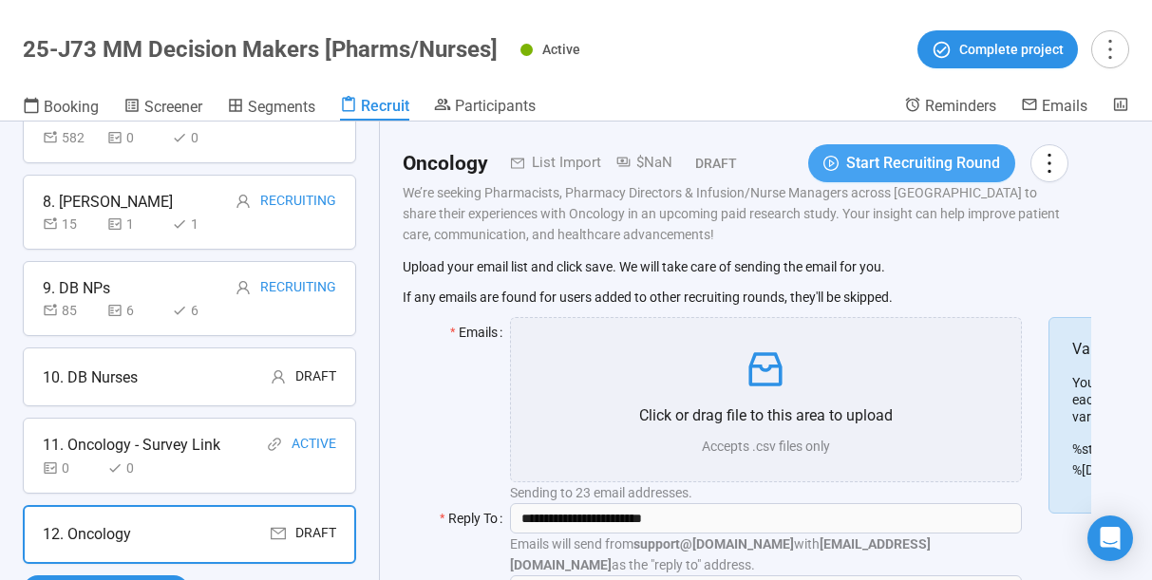
type textarea "**********"
click at [874, 160] on span "Start Recruiting Round" at bounding box center [923, 163] width 154 height 24
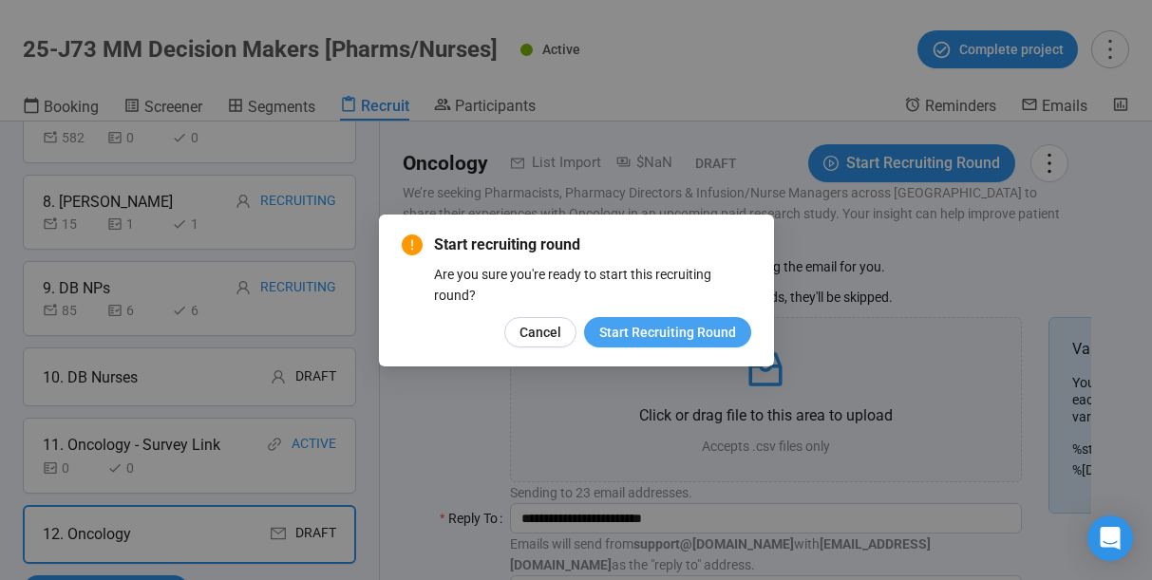
click at [680, 334] on span "Start Recruiting Round" at bounding box center [667, 332] width 137 height 21
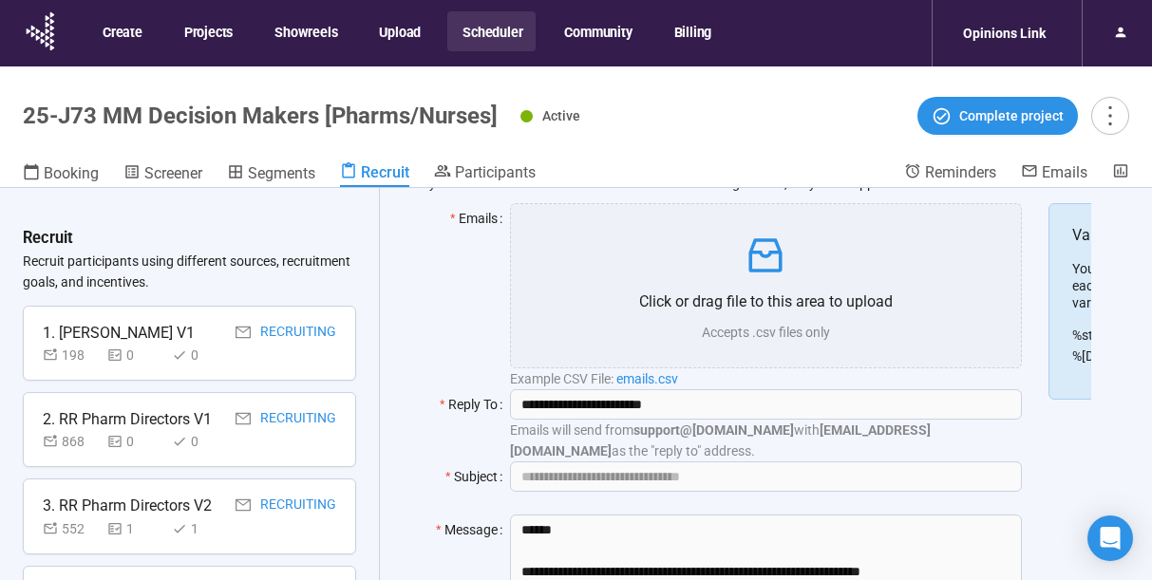
click at [472, 30] on button "Scheduler" at bounding box center [491, 31] width 88 height 40
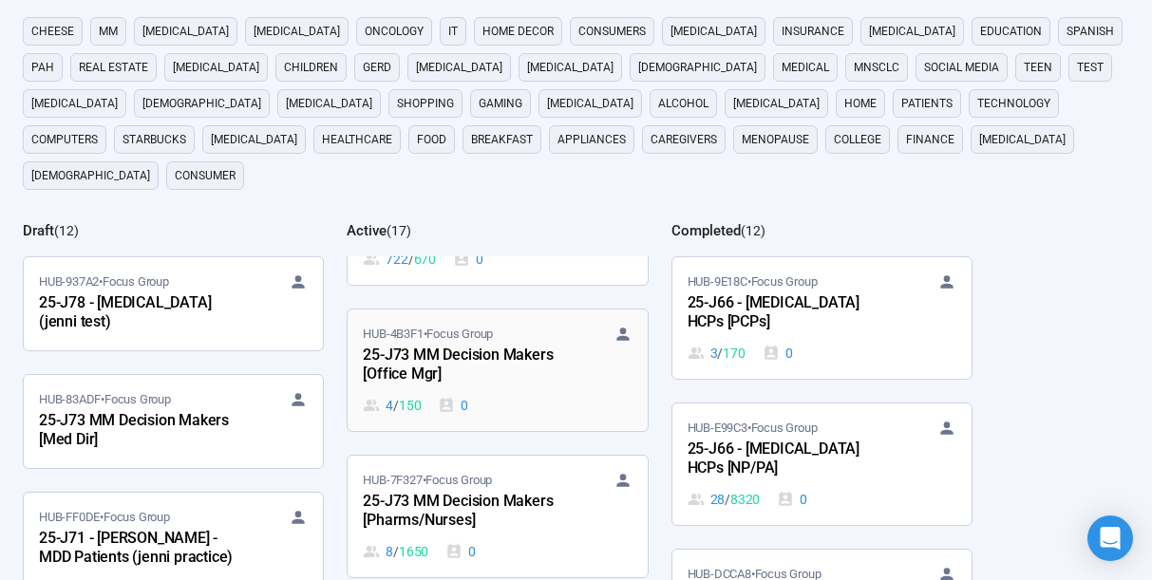
scroll to position [240, 0]
click at [486, 344] on div "25-J73 MM Decision Makers [Office Mgr]" at bounding box center [467, 366] width 209 height 44
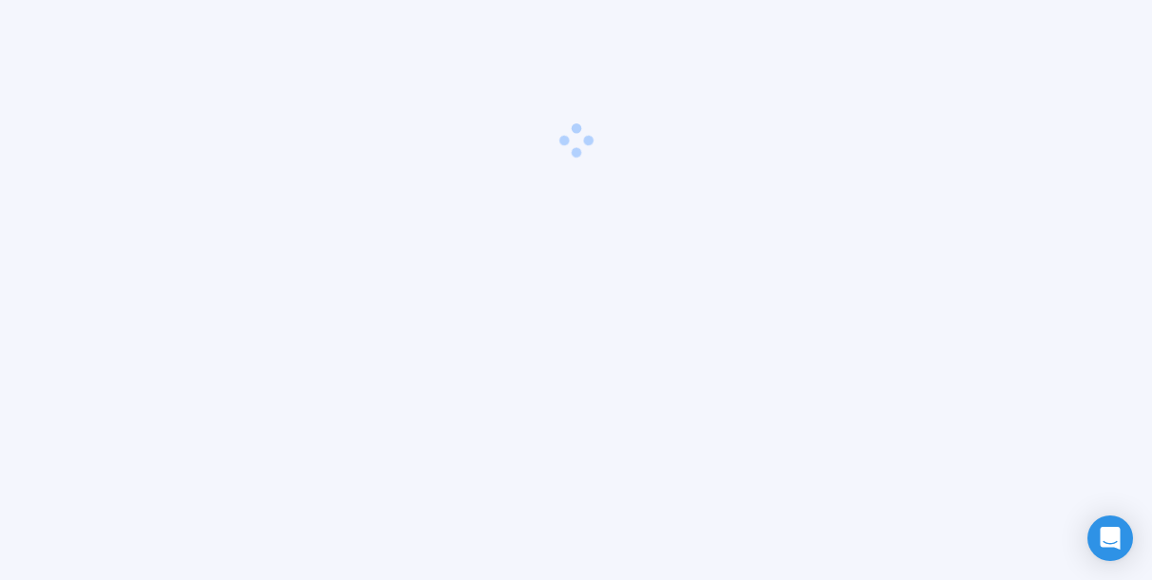
scroll to position [66, 0]
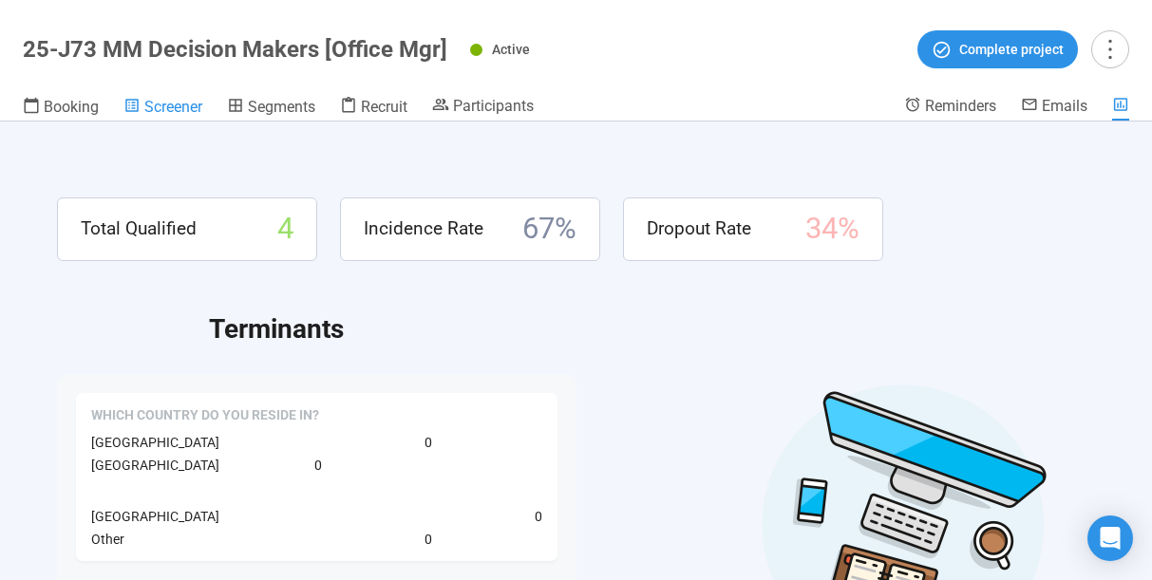
click at [175, 105] on span "Screener" at bounding box center [173, 107] width 58 height 18
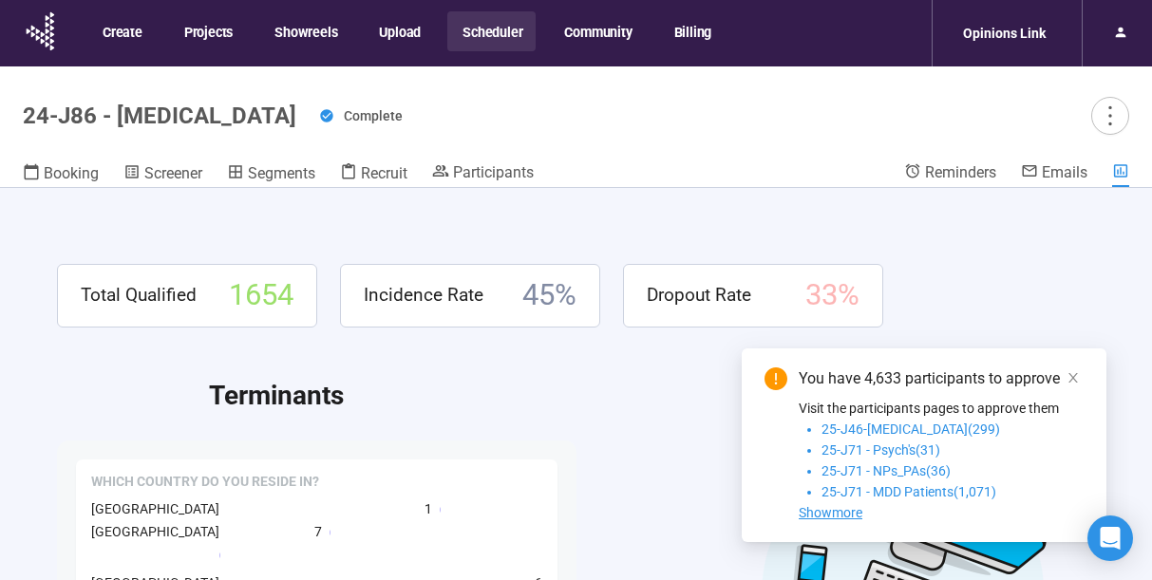
click at [484, 29] on button "Scheduler" at bounding box center [491, 31] width 88 height 40
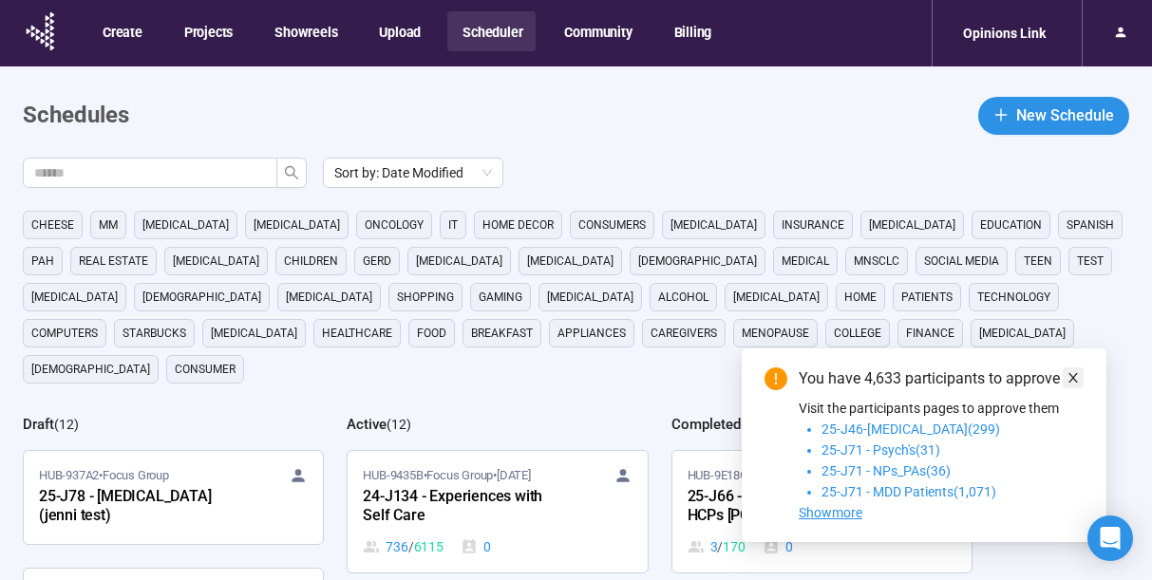
click at [1075, 377] on icon "close" at bounding box center [1072, 377] width 13 height 13
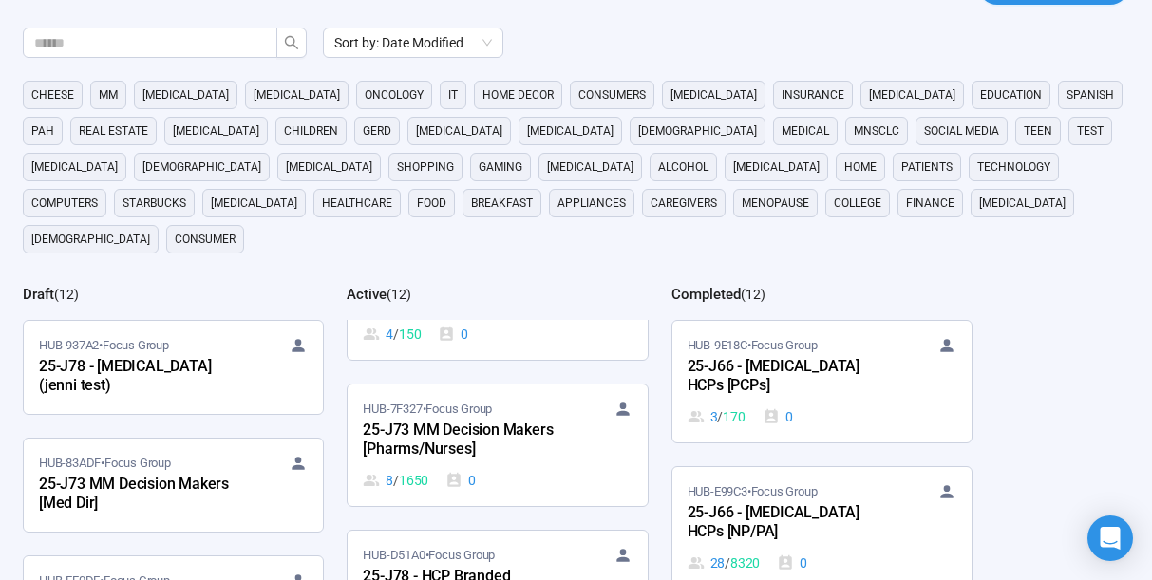
scroll to position [376, 0]
click at [442, 418] on div "25-J73 MM Decision Makers [Pharms/Nurses]" at bounding box center [467, 440] width 209 height 44
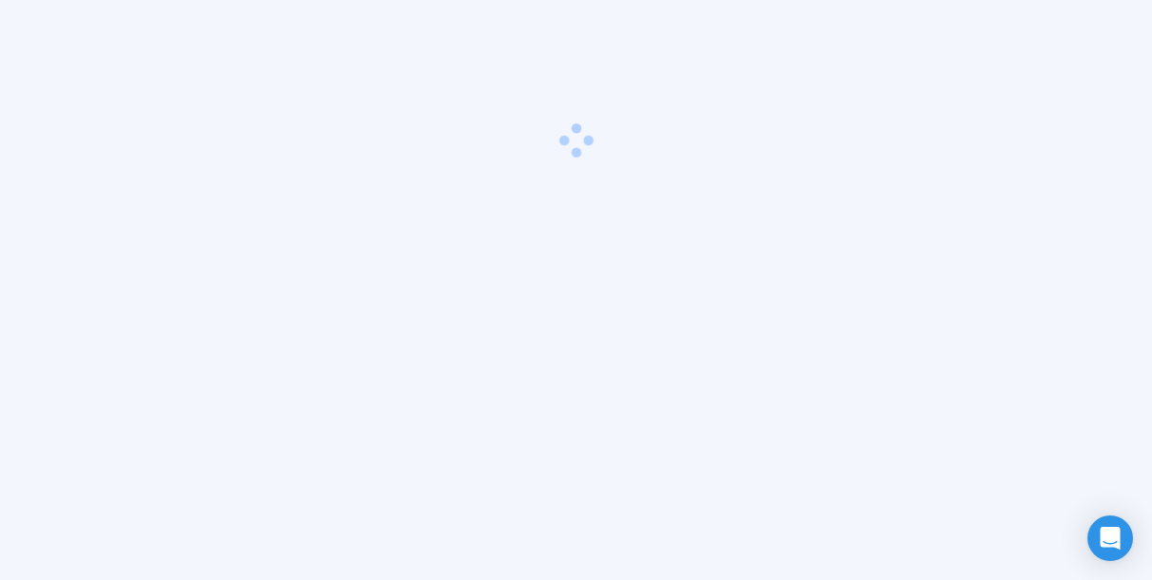
scroll to position [66, 0]
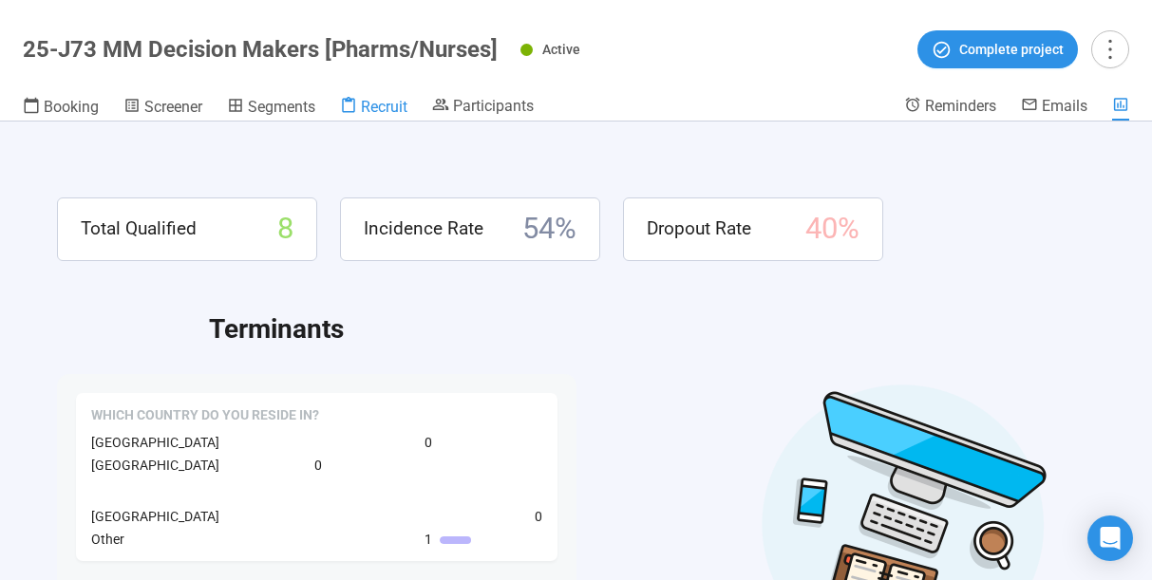
click at [367, 107] on span "Recruit" at bounding box center [384, 107] width 47 height 18
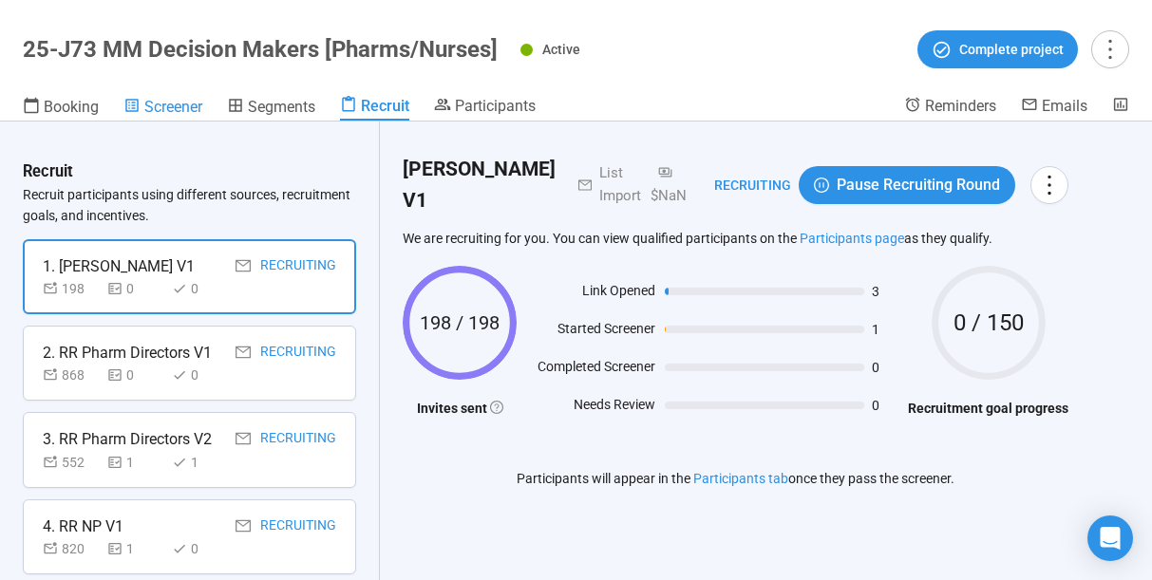
click at [185, 114] on span "Screener" at bounding box center [173, 107] width 58 height 18
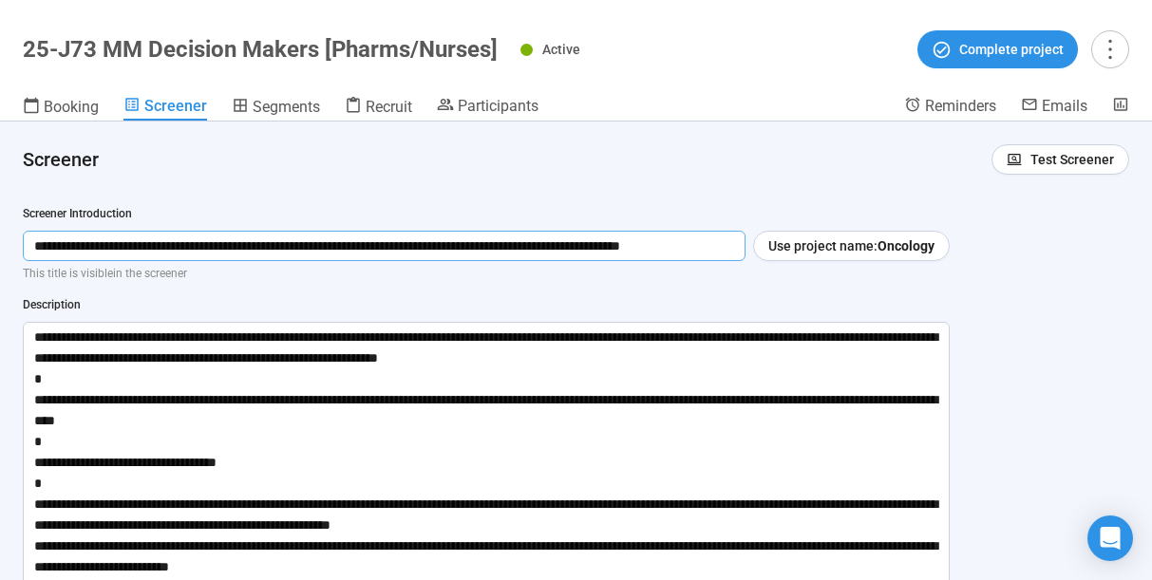
click at [658, 246] on input "**********" at bounding box center [384, 246] width 723 height 30
click at [348, 417] on textarea at bounding box center [486, 546] width 927 height 448
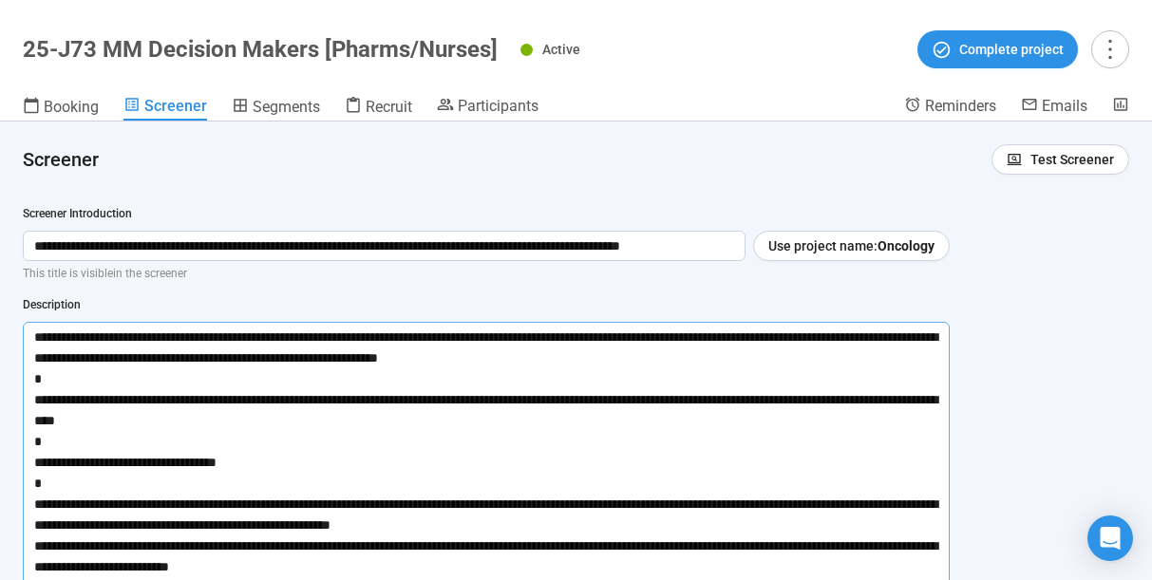
click at [348, 417] on textarea at bounding box center [486, 546] width 927 height 448
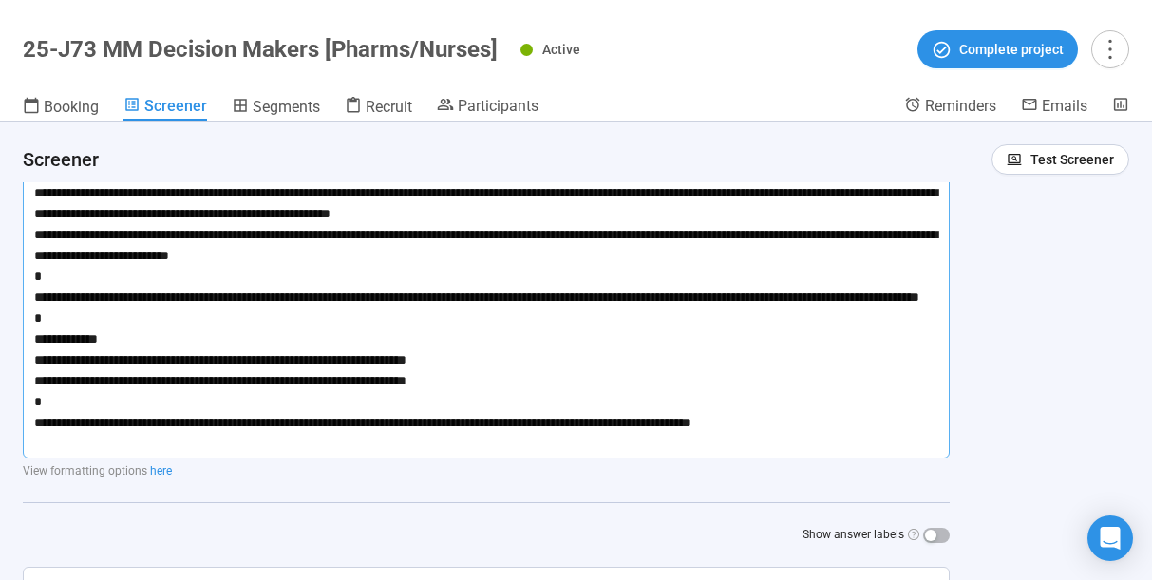
scroll to position [317, 0]
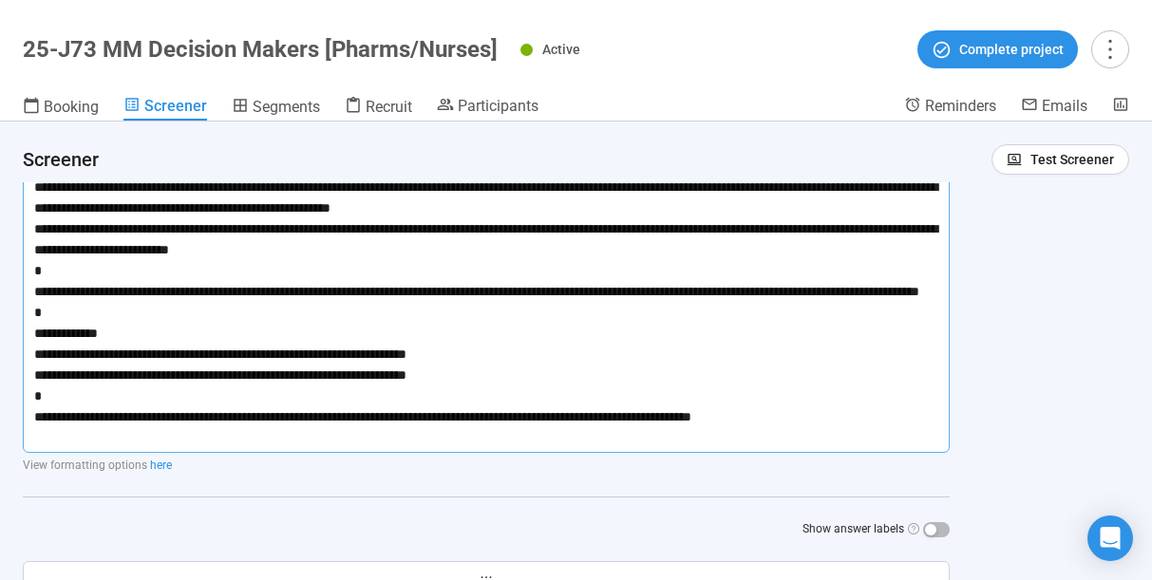
drag, startPoint x: 36, startPoint y: 335, endPoint x: 818, endPoint y: 448, distance: 789.6
click at [818, 448] on textarea at bounding box center [486, 229] width 927 height 448
